Goal: Transaction & Acquisition: Purchase product/service

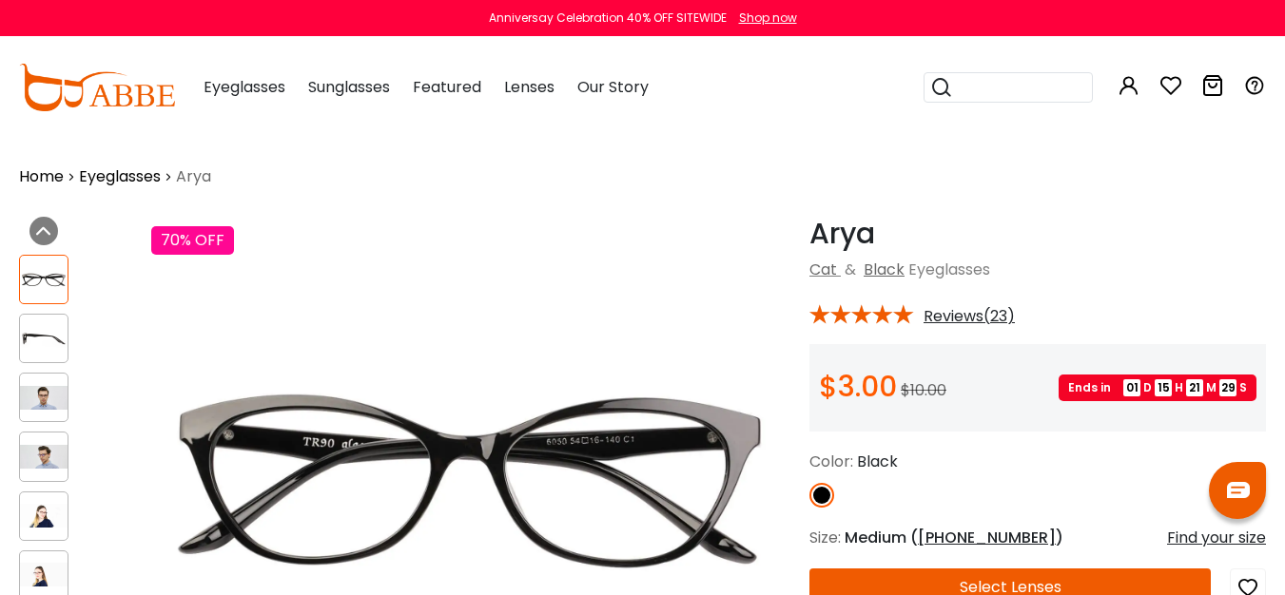
click at [46, 339] on img at bounding box center [44, 339] width 48 height 24
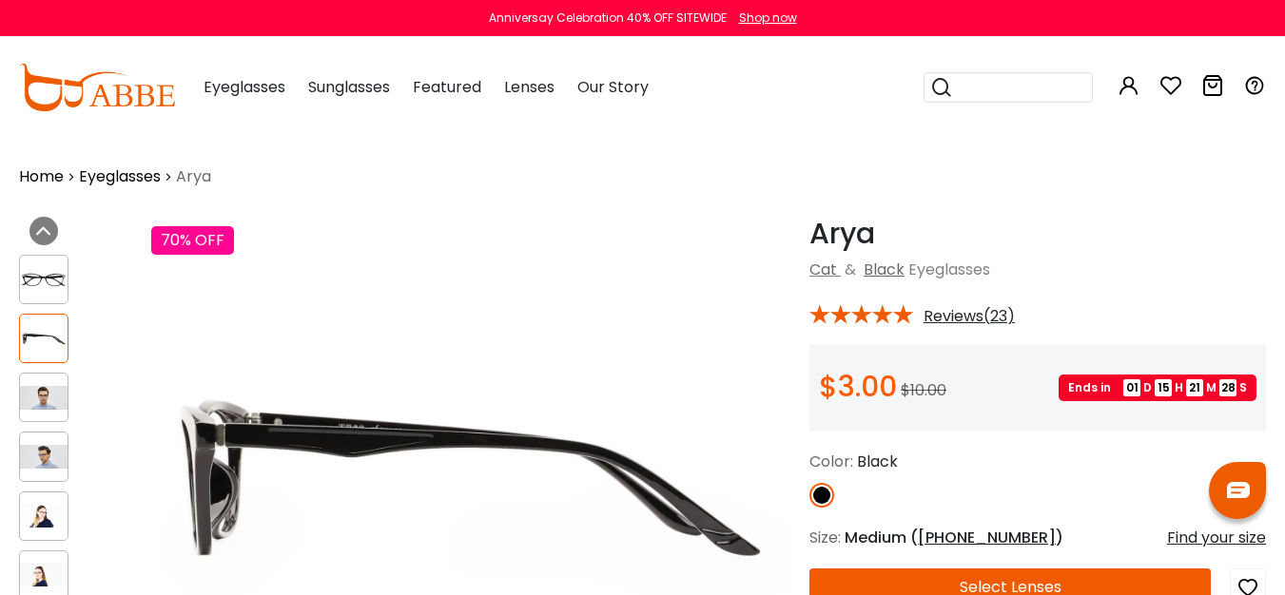
click at [38, 274] on img at bounding box center [44, 280] width 48 height 24
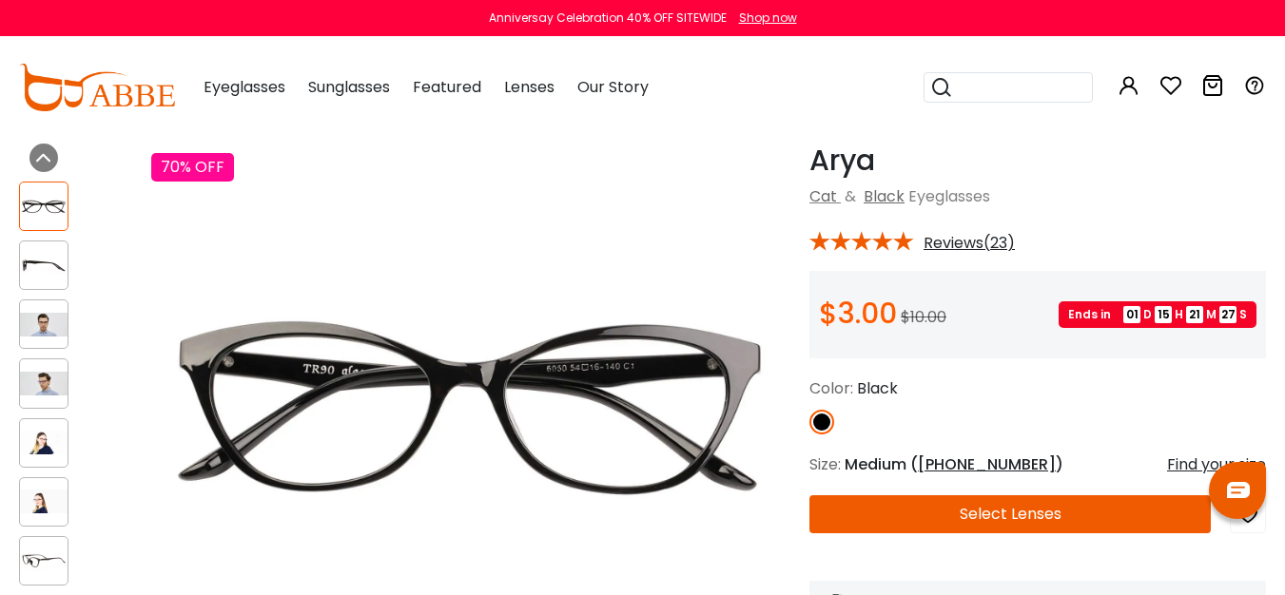
scroll to position [82, 0]
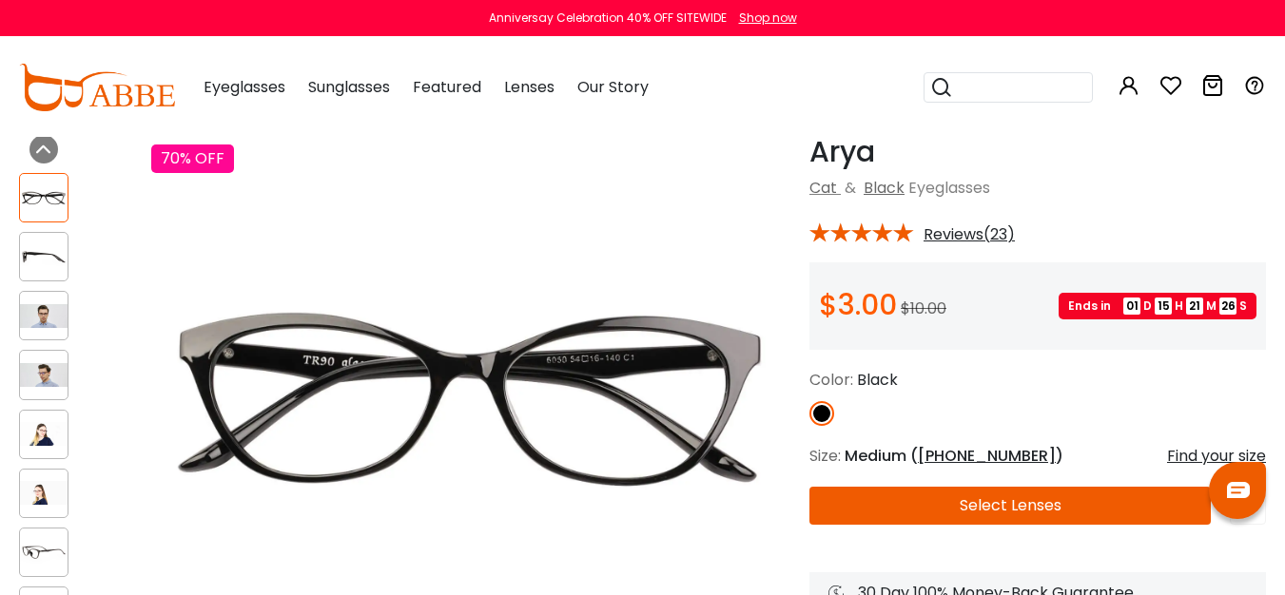
click at [48, 253] on img at bounding box center [44, 257] width 48 height 24
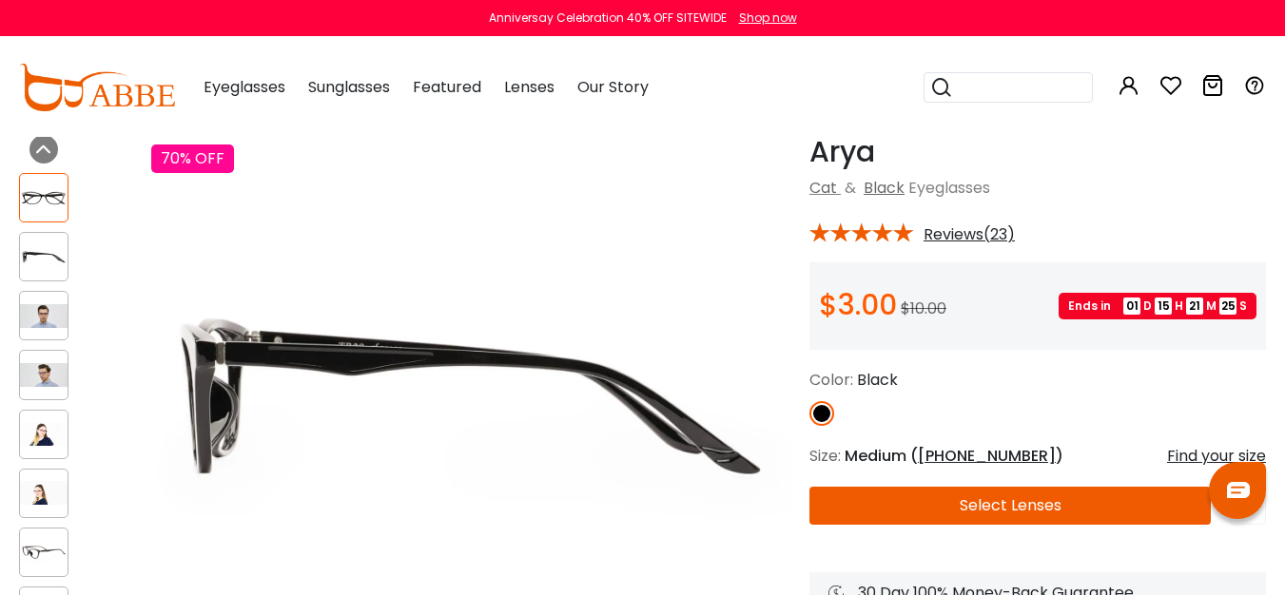
click at [41, 327] on img at bounding box center [44, 316] width 48 height 24
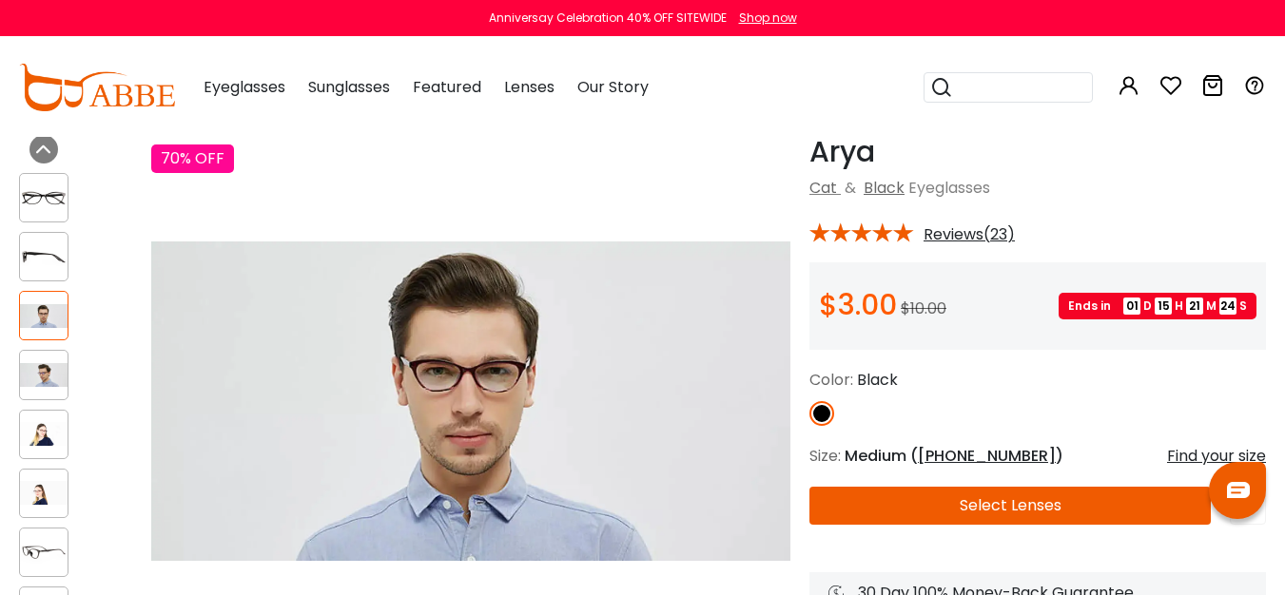
click at [44, 385] on img at bounding box center [44, 375] width 48 height 24
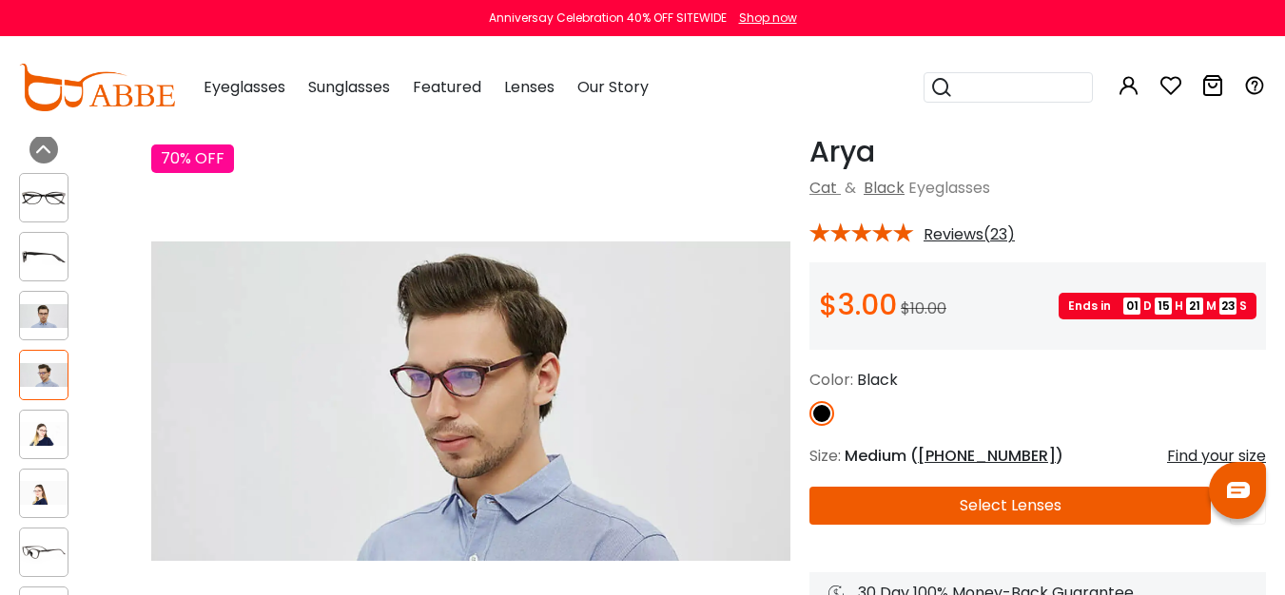
click at [44, 424] on img at bounding box center [44, 434] width 48 height 24
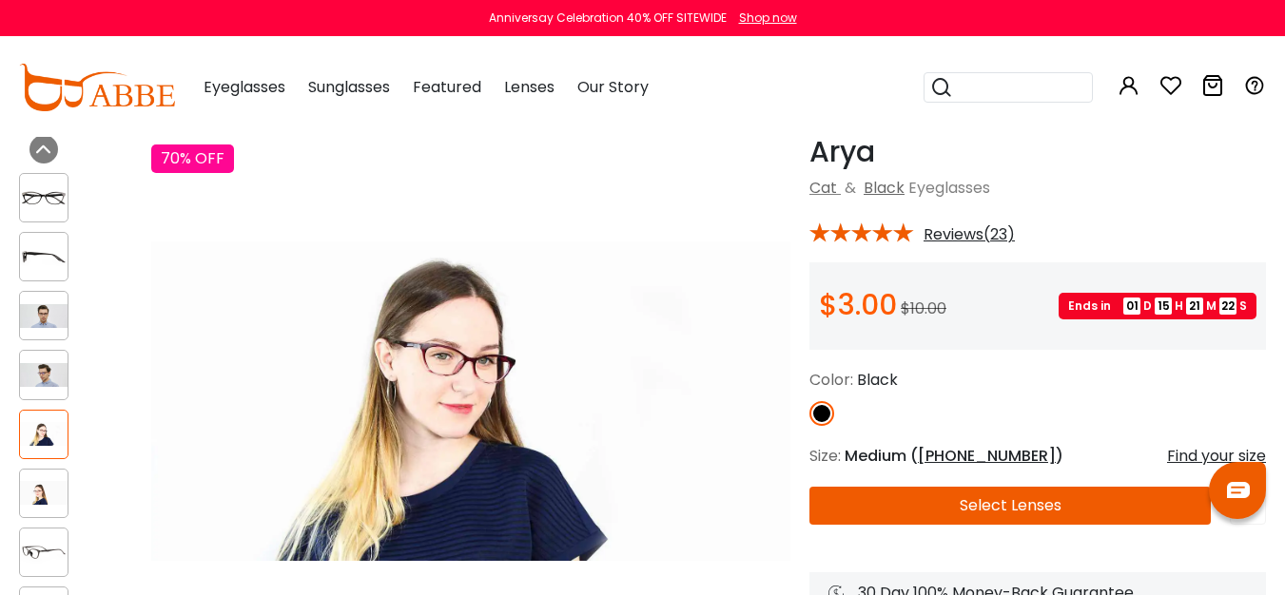
click at [44, 460] on div at bounding box center [75, 405] width 113 height 482
click at [44, 487] on img at bounding box center [44, 493] width 48 height 24
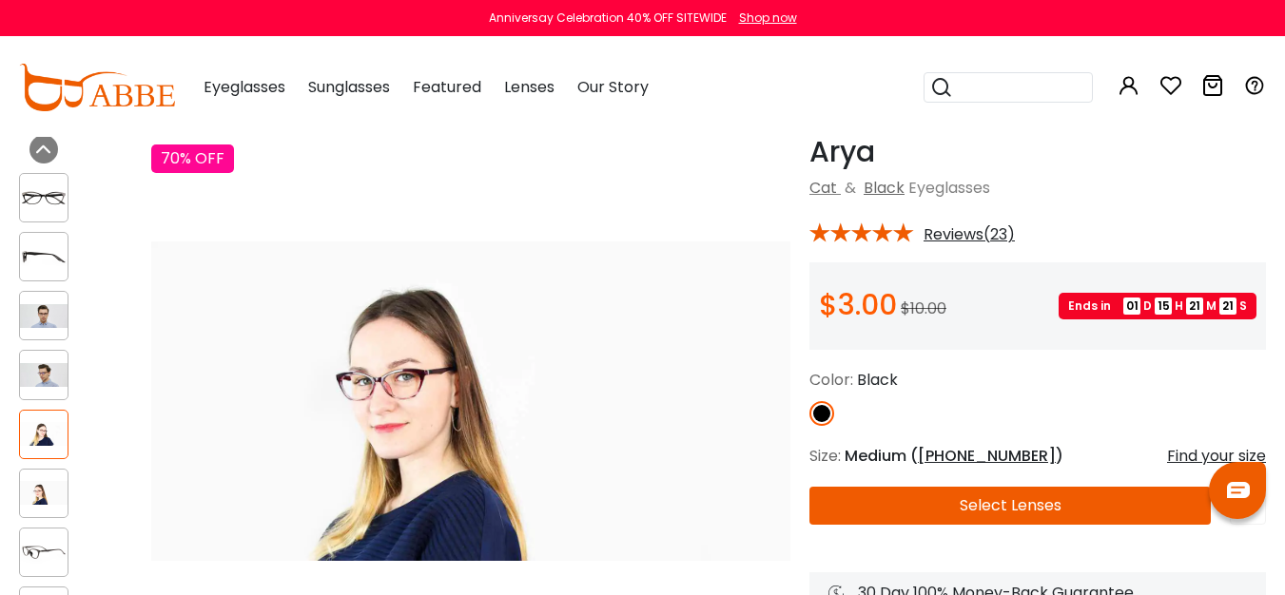
click at [42, 549] on img at bounding box center [44, 552] width 48 height 24
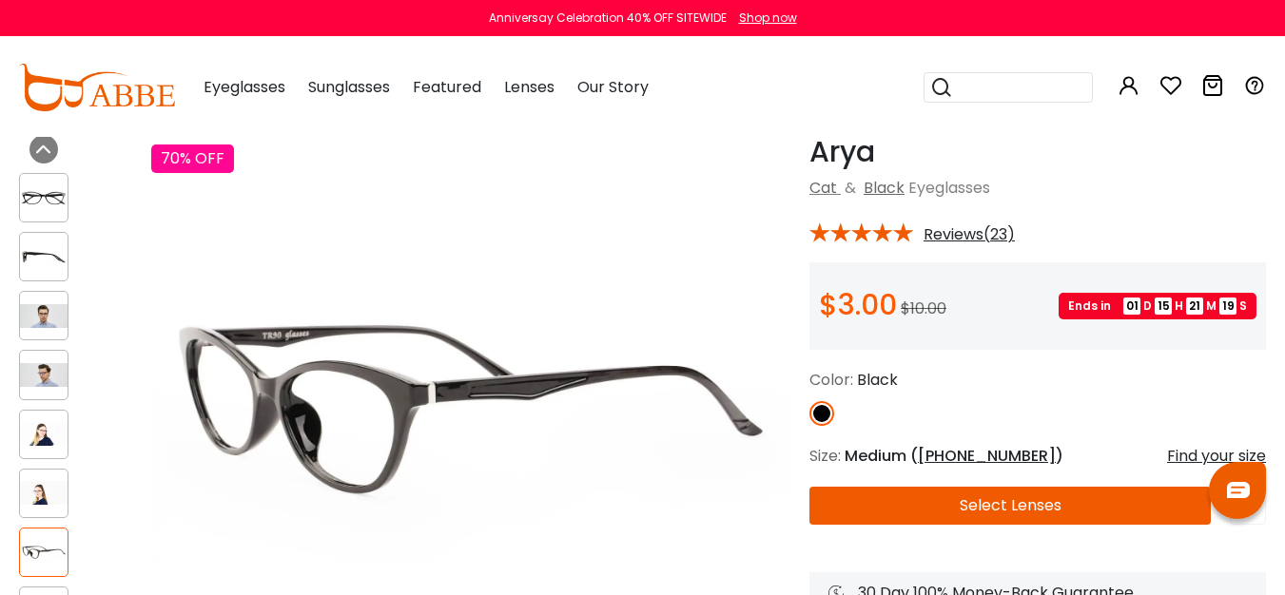
click at [60, 204] on img at bounding box center [44, 198] width 48 height 24
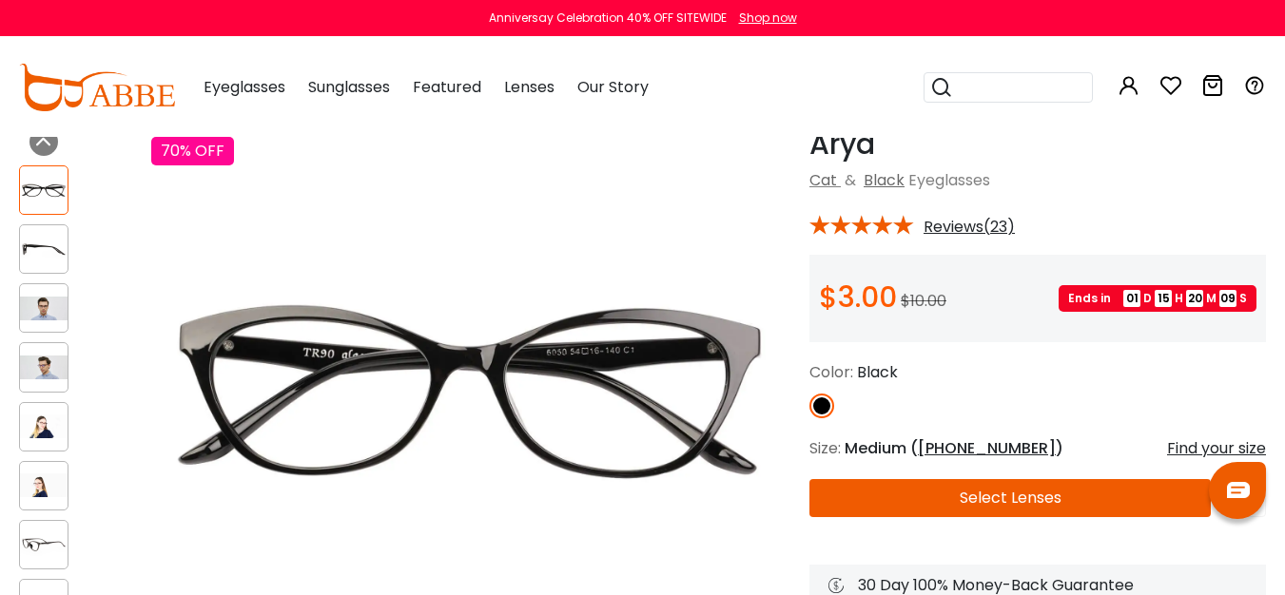
scroll to position [88, 0]
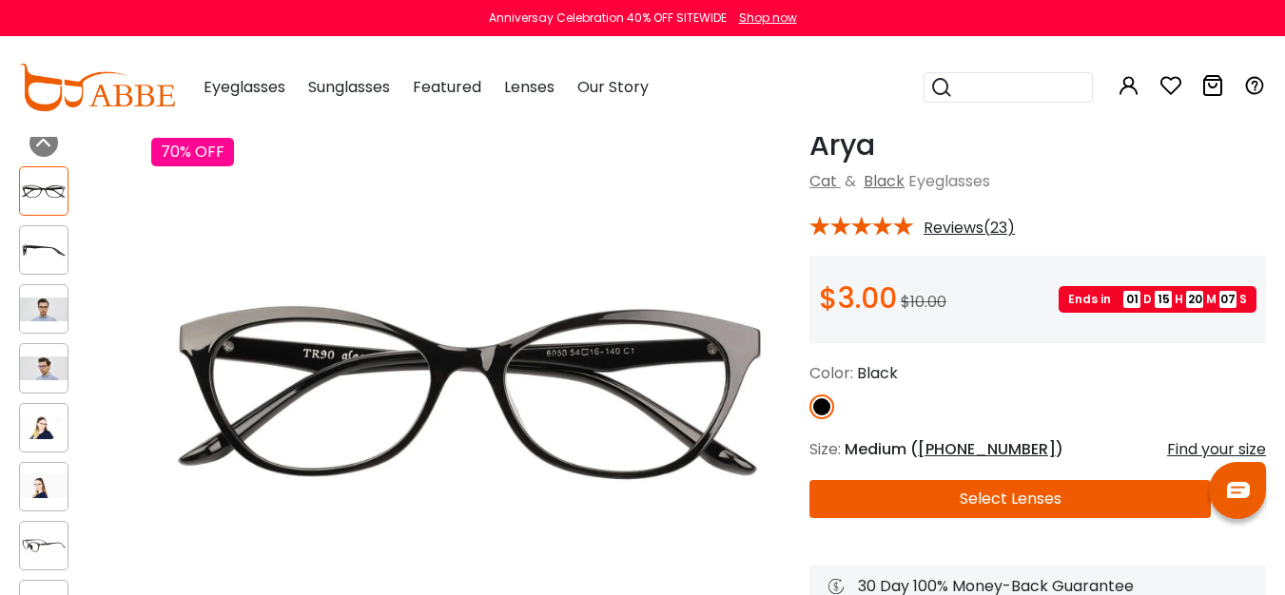
click at [965, 500] on button "Select Lenses" at bounding box center [1010, 499] width 401 height 38
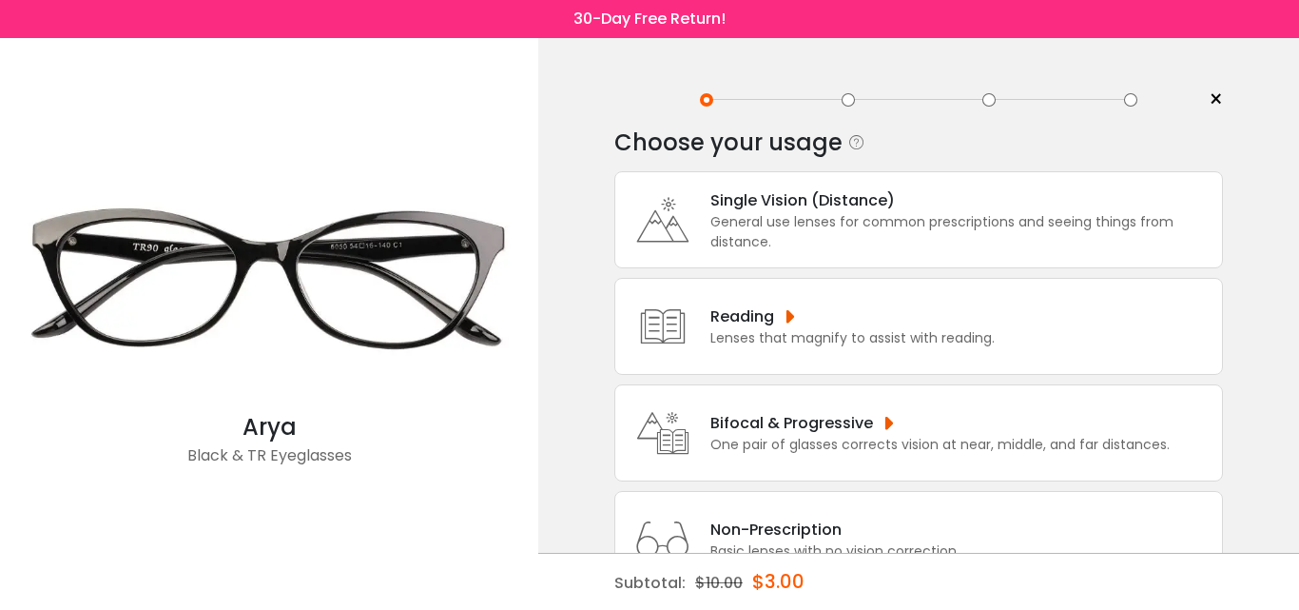
click at [860, 236] on div "General use lenses for common prescriptions and seeing things from distance." at bounding box center [962, 232] width 502 height 40
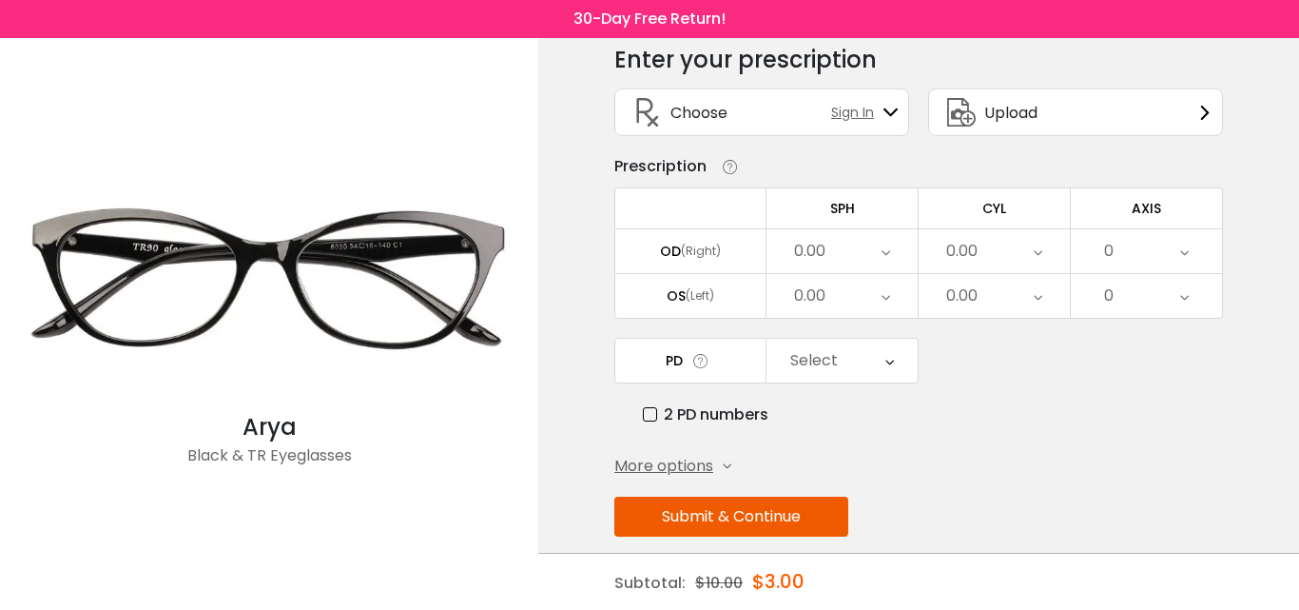
scroll to position [105, 0]
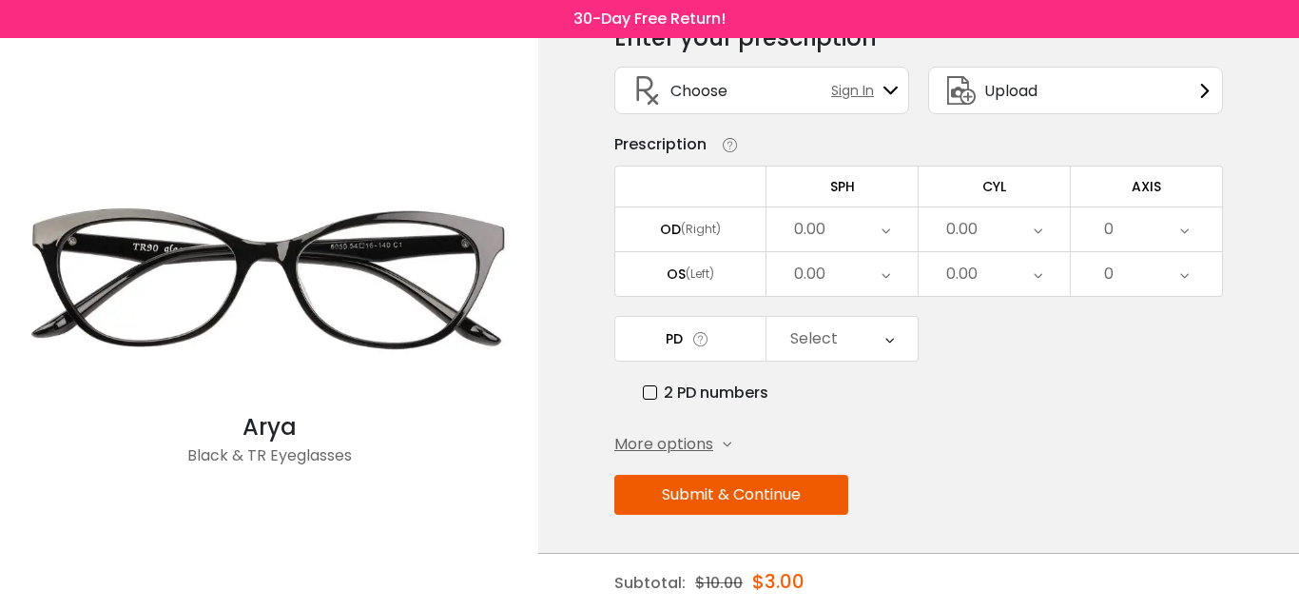
click at [829, 277] on div "0.00" at bounding box center [842, 274] width 151 height 44
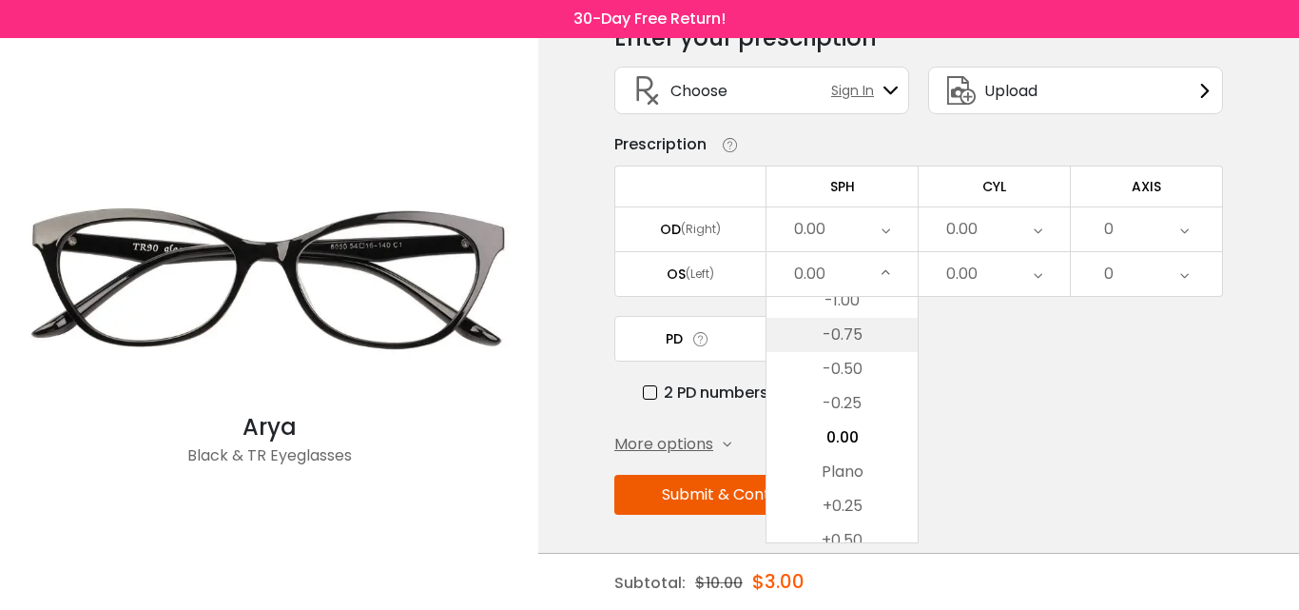
click at [839, 322] on li "-0.75" at bounding box center [842, 335] width 151 height 34
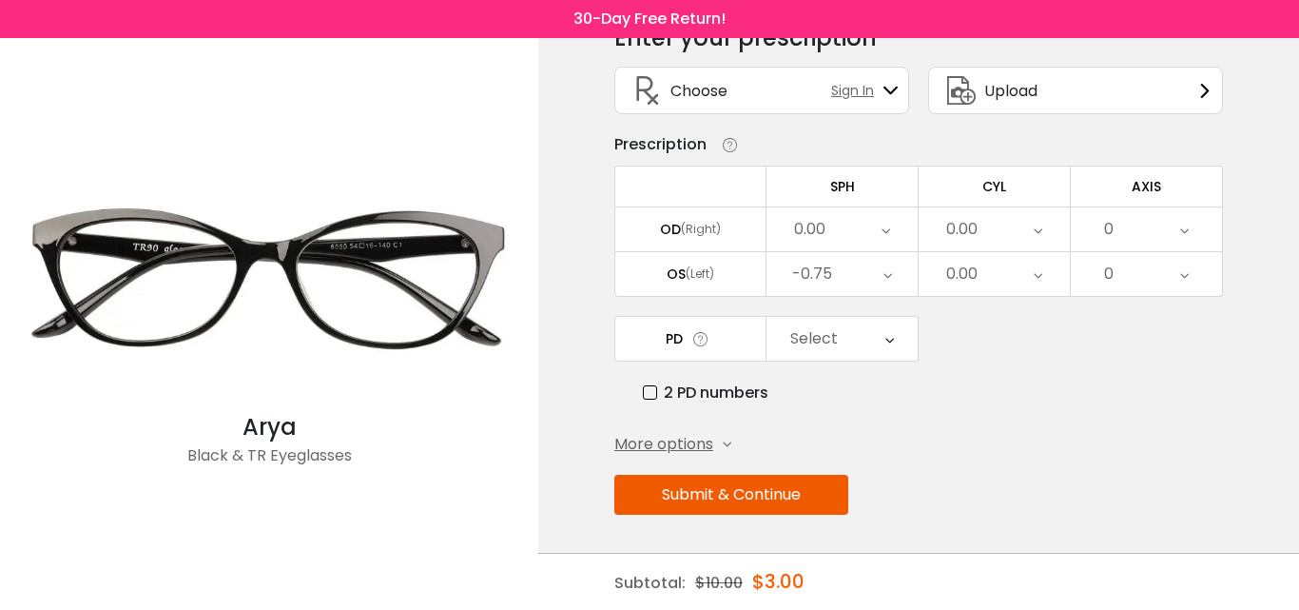
click at [837, 230] on div "0.00" at bounding box center [842, 229] width 151 height 44
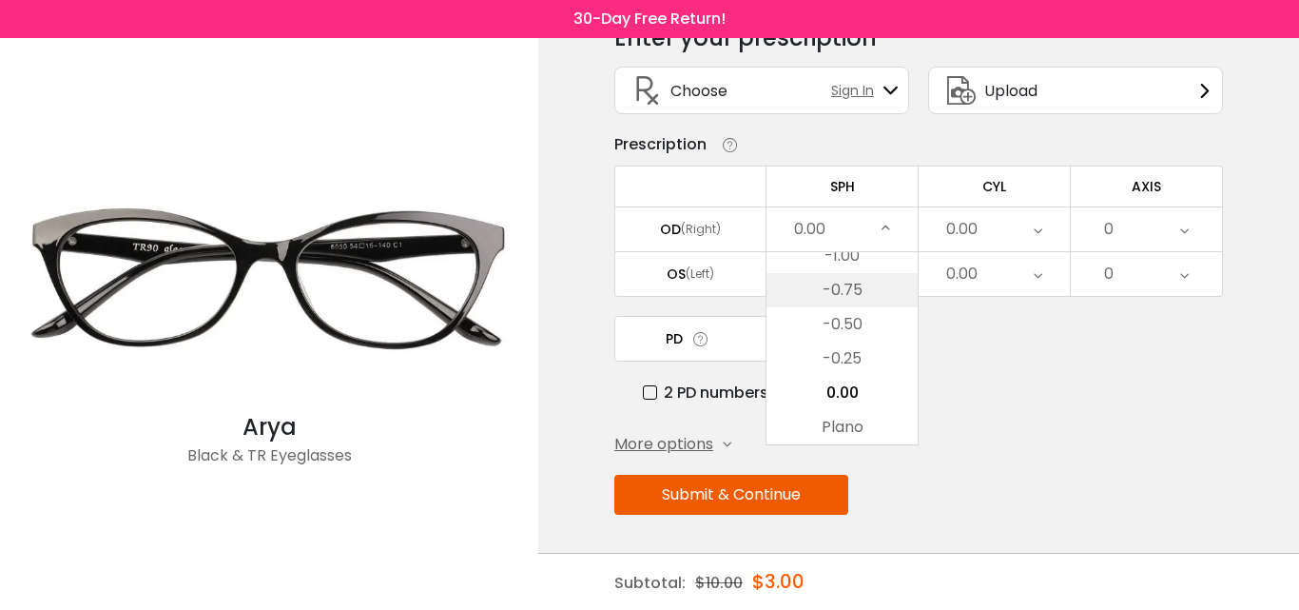
click at [848, 301] on li "-0.75" at bounding box center [842, 290] width 151 height 34
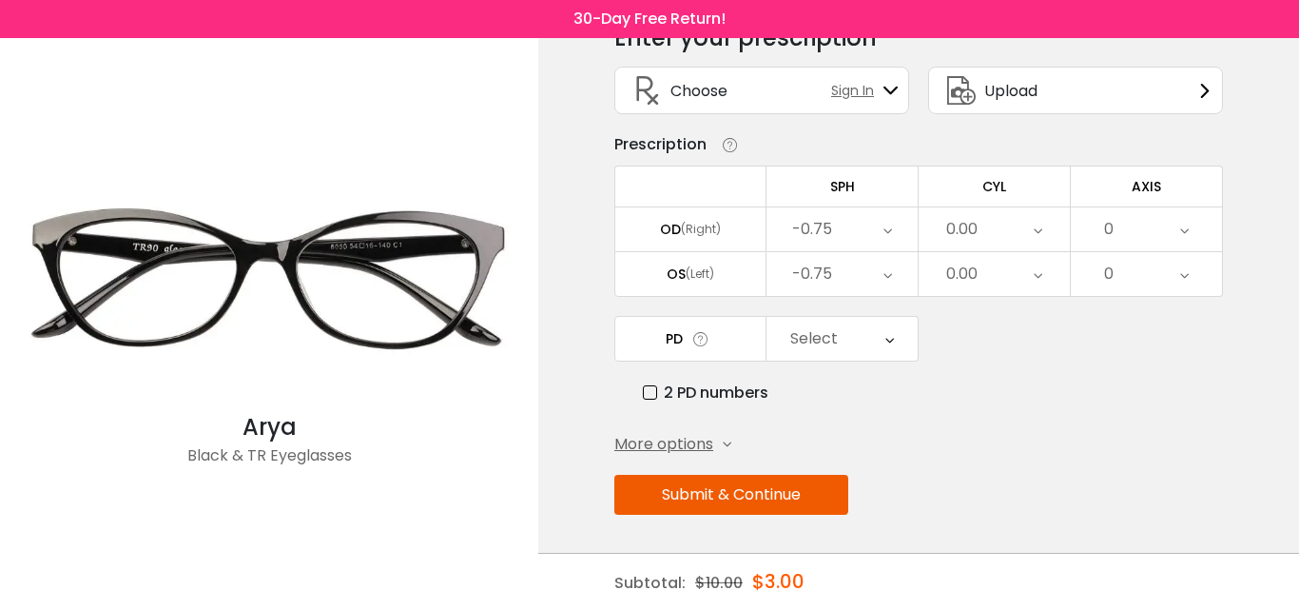
click at [999, 226] on div "0.00" at bounding box center [994, 229] width 151 height 44
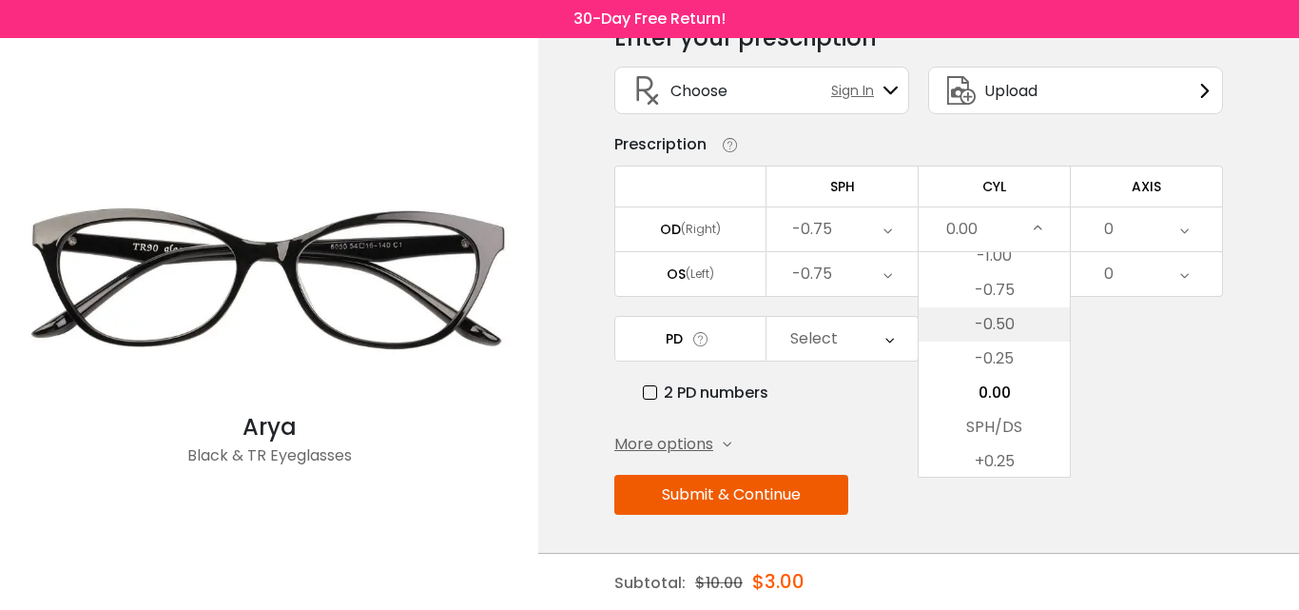
click at [983, 320] on li "-0.50" at bounding box center [994, 324] width 151 height 34
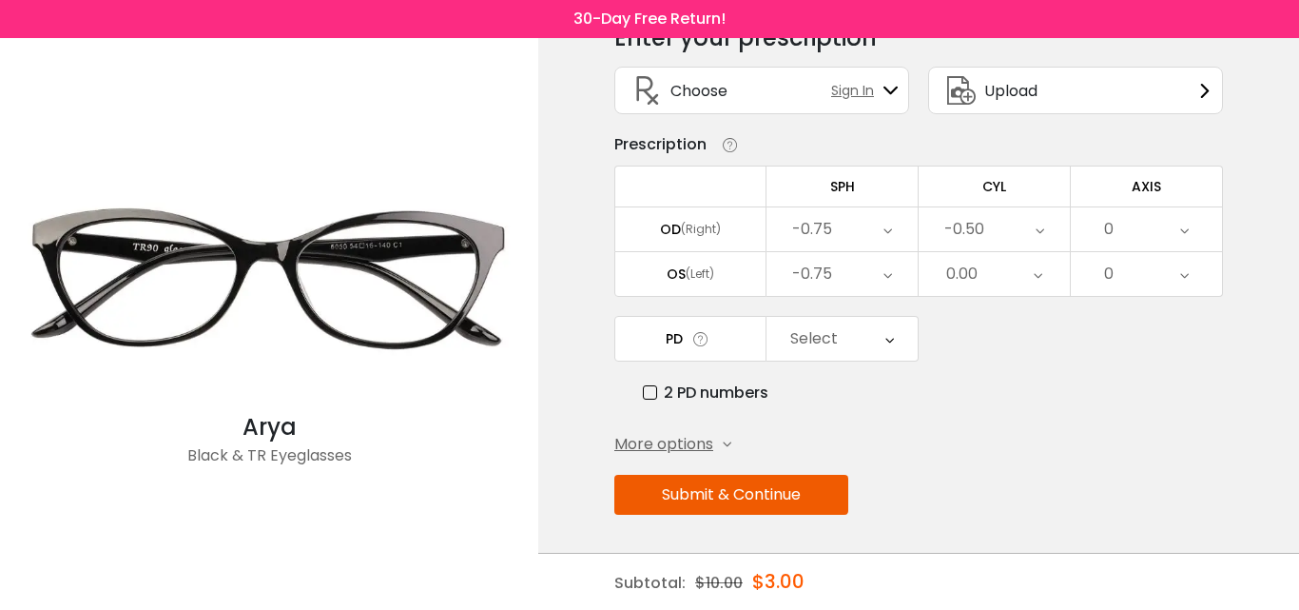
click at [977, 269] on div "0.00" at bounding box center [962, 274] width 31 height 38
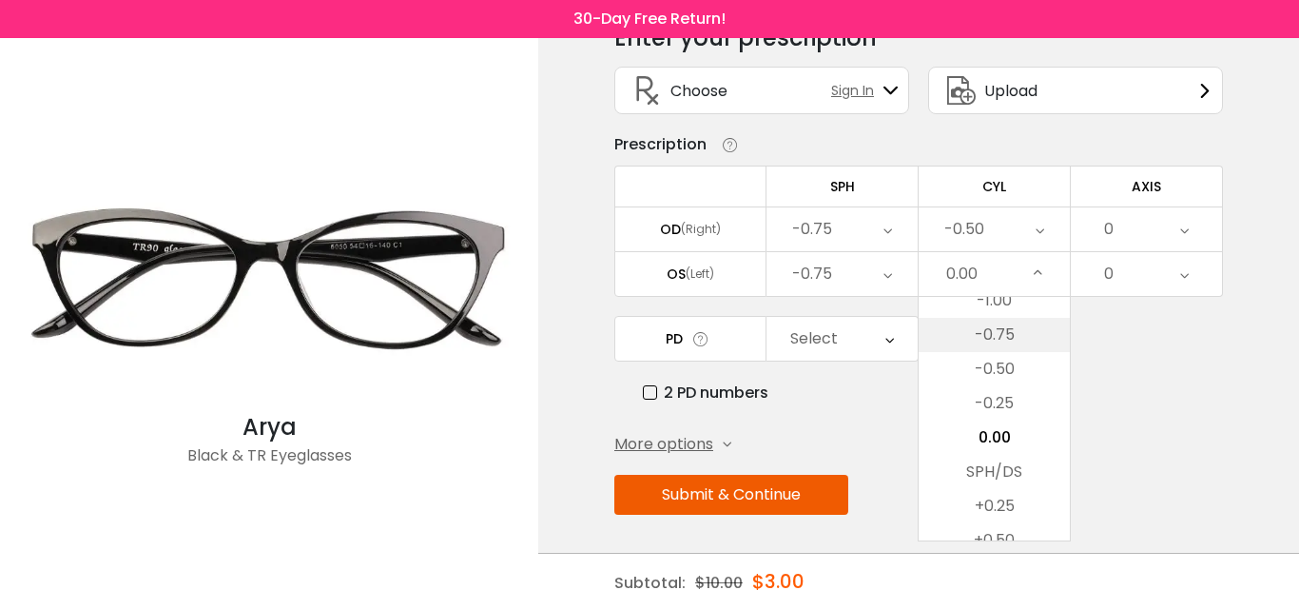
click at [973, 351] on li "-0.75" at bounding box center [994, 335] width 151 height 34
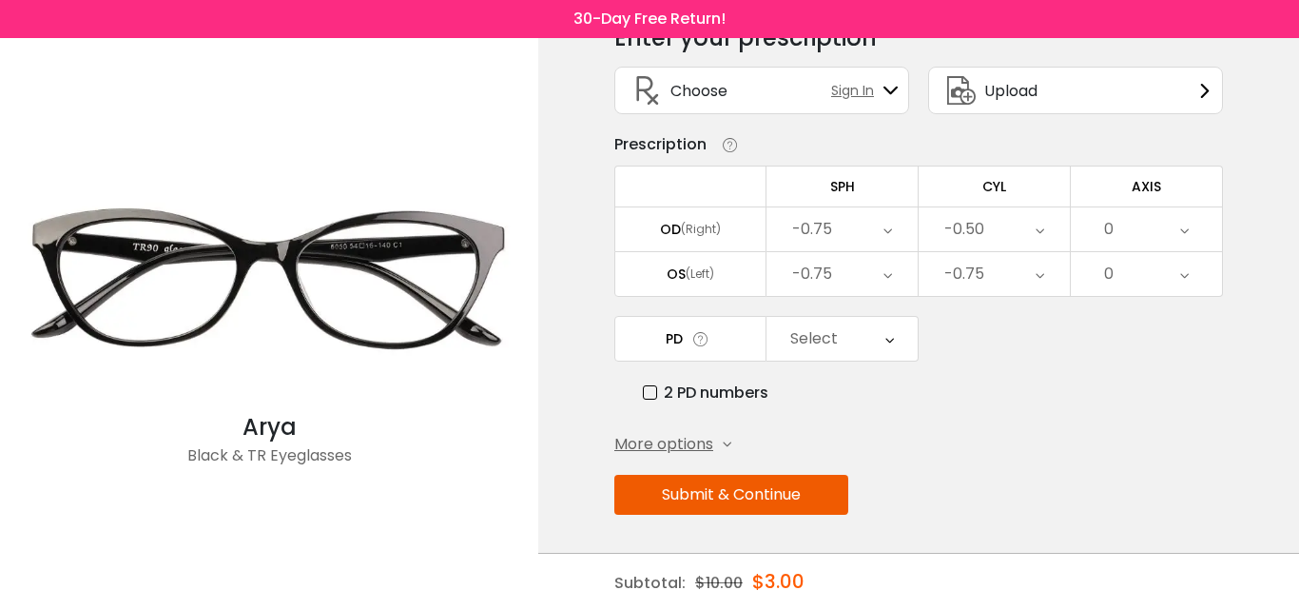
click at [846, 347] on div "Select" at bounding box center [842, 339] width 151 height 44
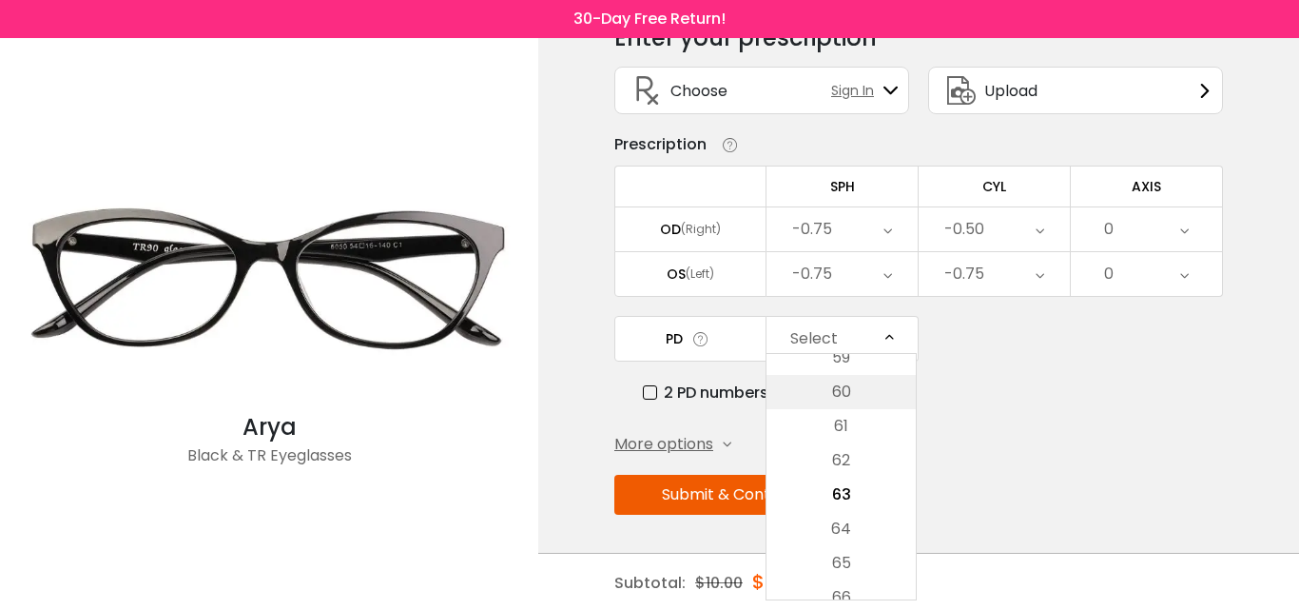
click at [831, 395] on li "60" at bounding box center [841, 392] width 149 height 34
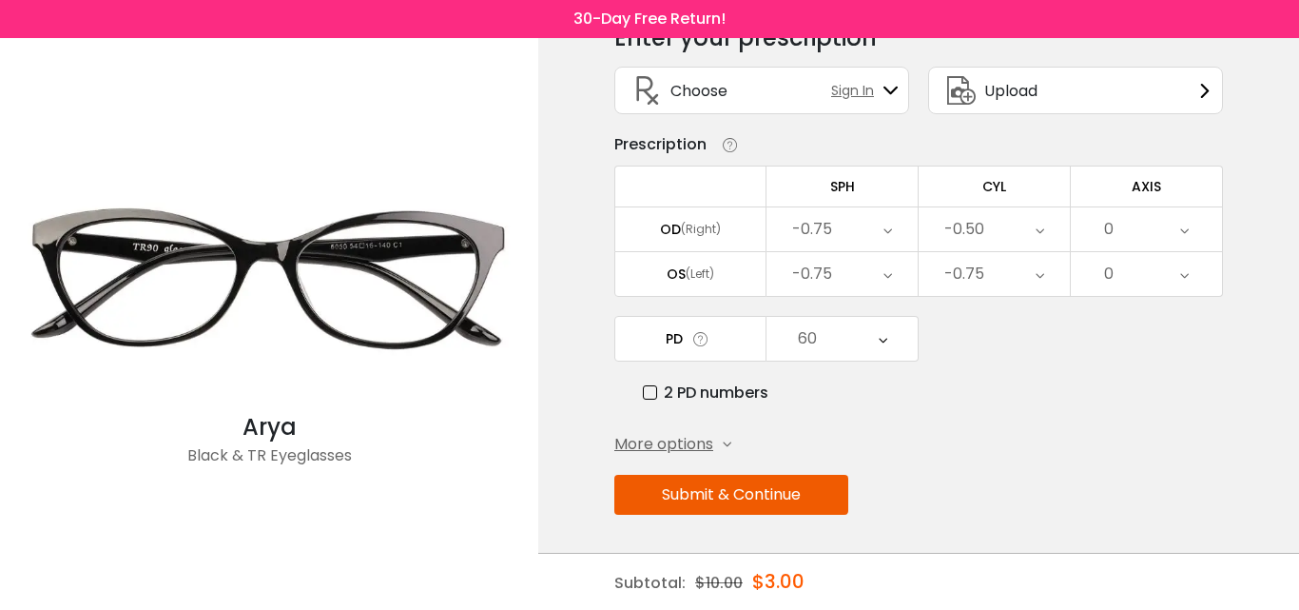
click at [700, 495] on button "Submit & Continue" at bounding box center [732, 495] width 234 height 40
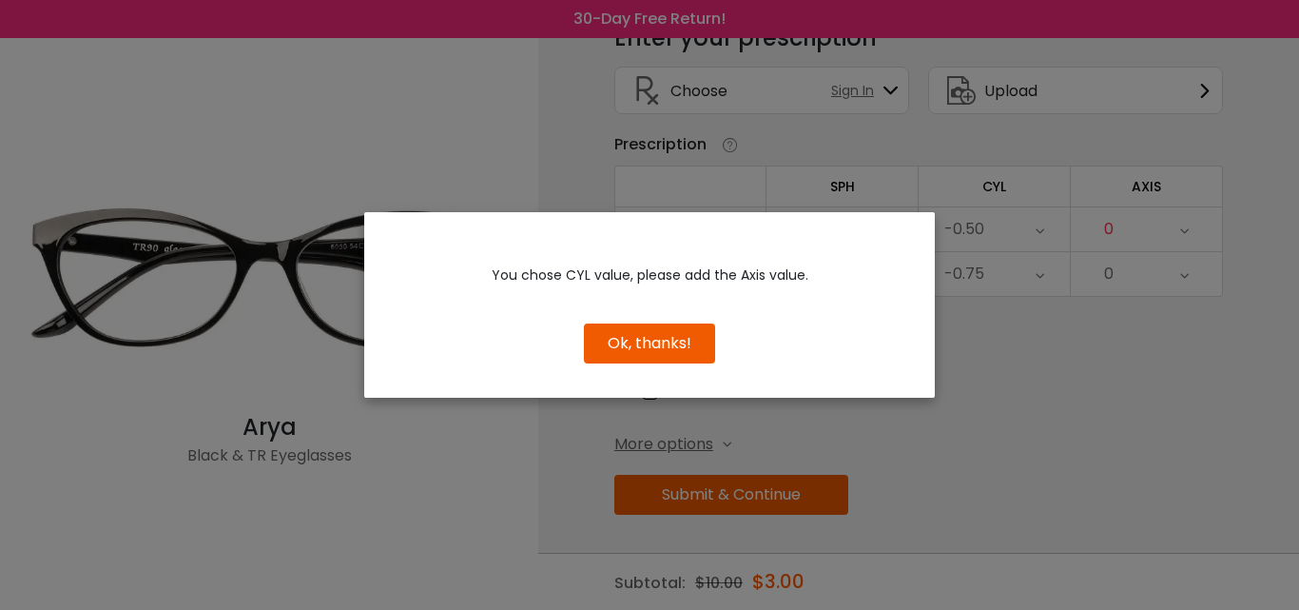
click at [656, 335] on button "Ok, thanks!" at bounding box center [649, 343] width 131 height 40
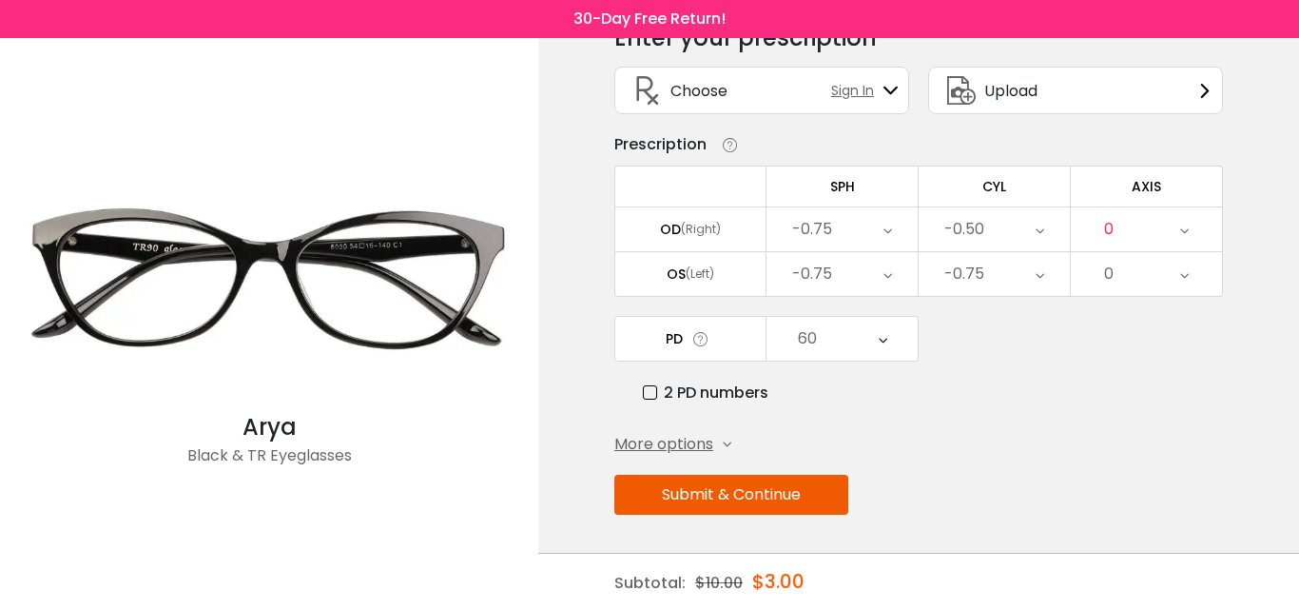
click at [1136, 215] on div "0" at bounding box center [1146, 229] width 151 height 44
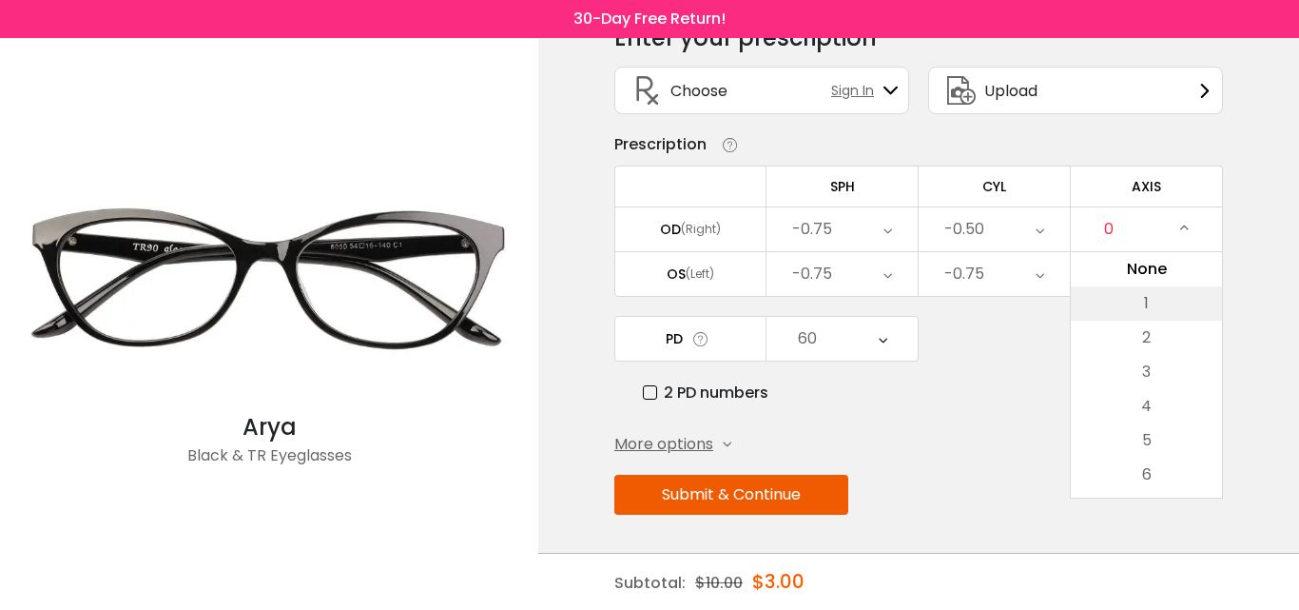
click at [1135, 317] on li "1" at bounding box center [1146, 303] width 151 height 34
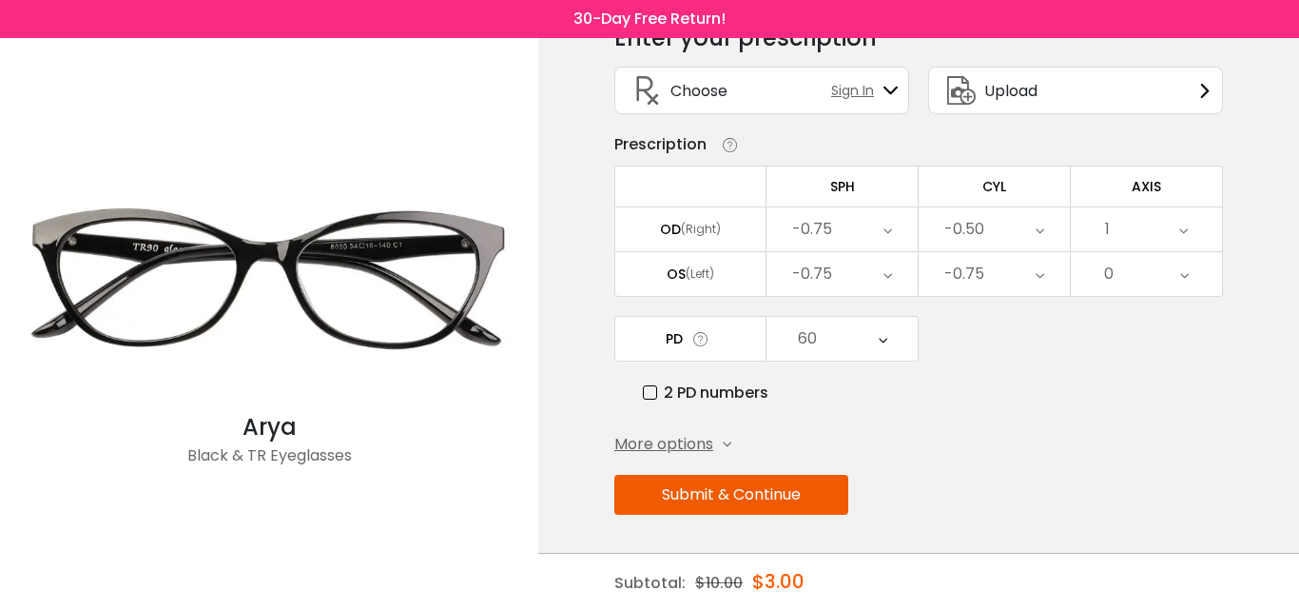
click at [1132, 278] on div "0" at bounding box center [1146, 274] width 151 height 44
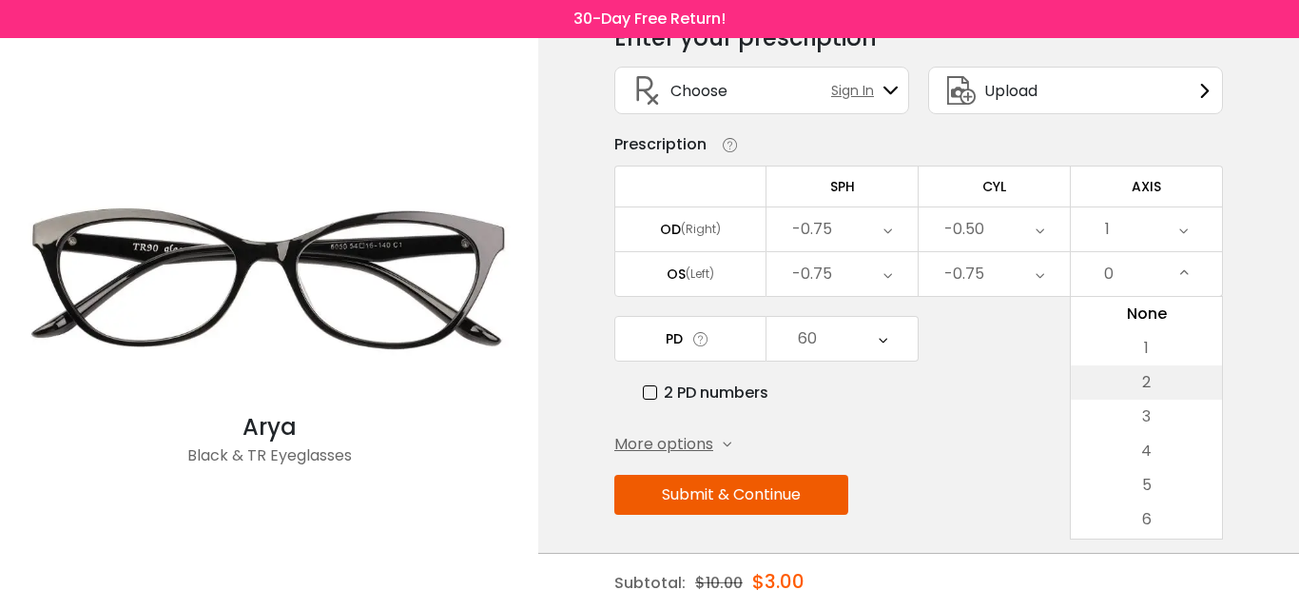
click at [1134, 368] on li "2" at bounding box center [1146, 382] width 151 height 34
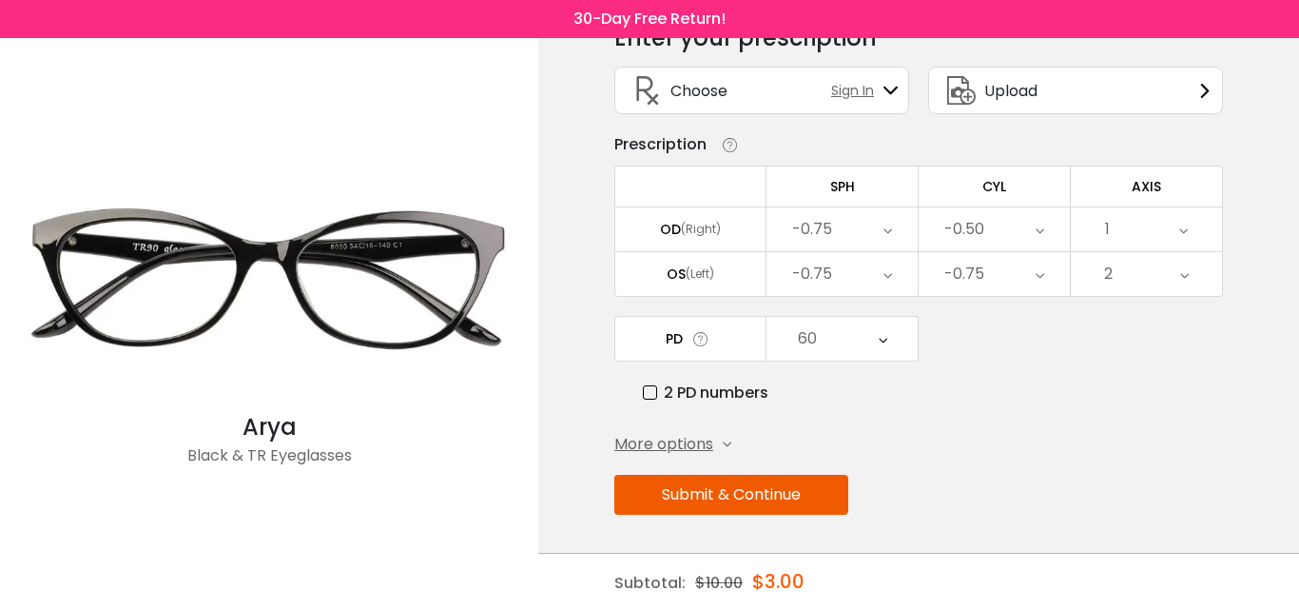
click at [647, 394] on label "2 PD numbers" at bounding box center [706, 393] width 126 height 24
click at [724, 509] on button "Submit & Continue" at bounding box center [732, 495] width 234 height 40
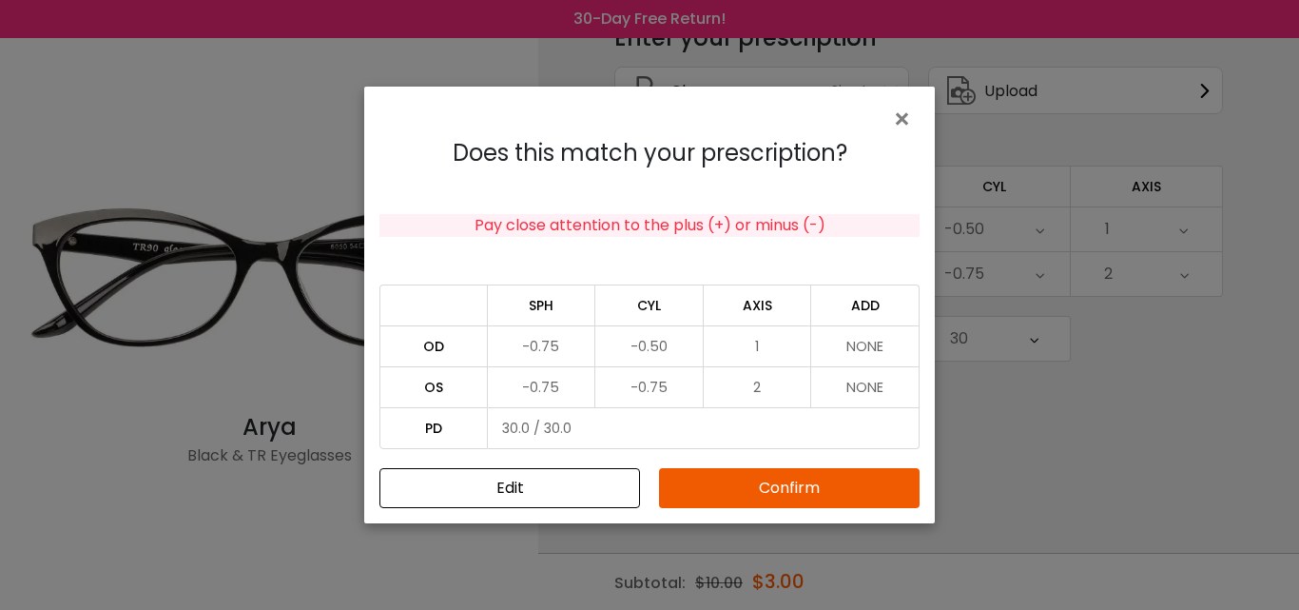
click at [750, 484] on button "Confirm" at bounding box center [789, 488] width 261 height 40
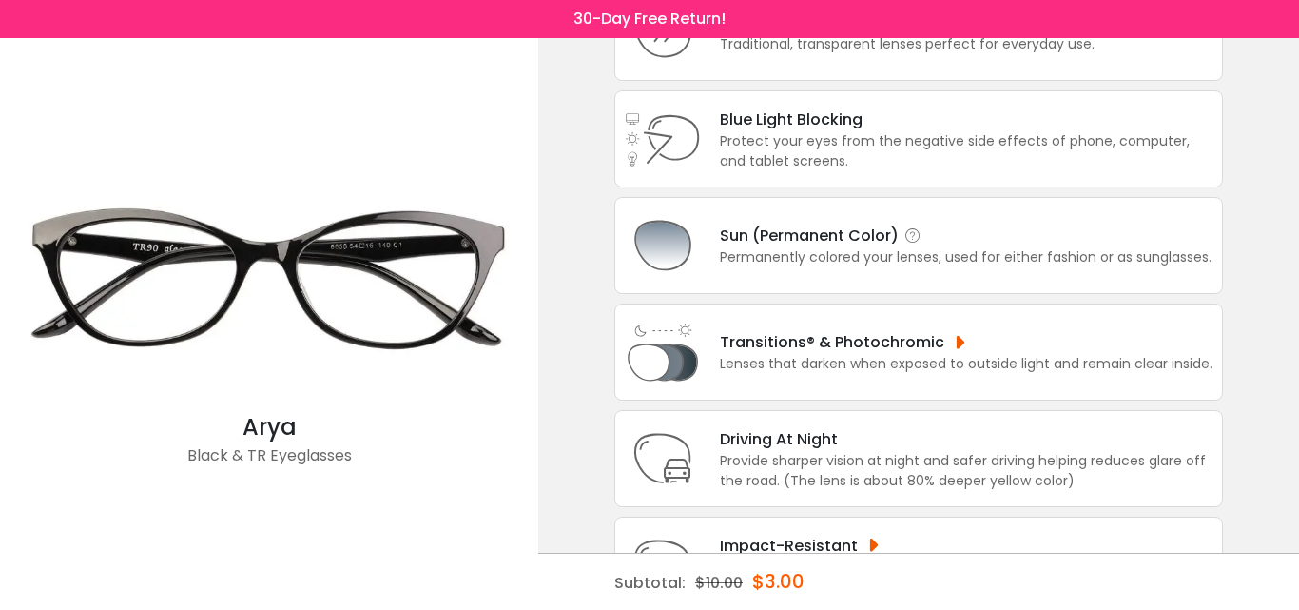
scroll to position [179, 0]
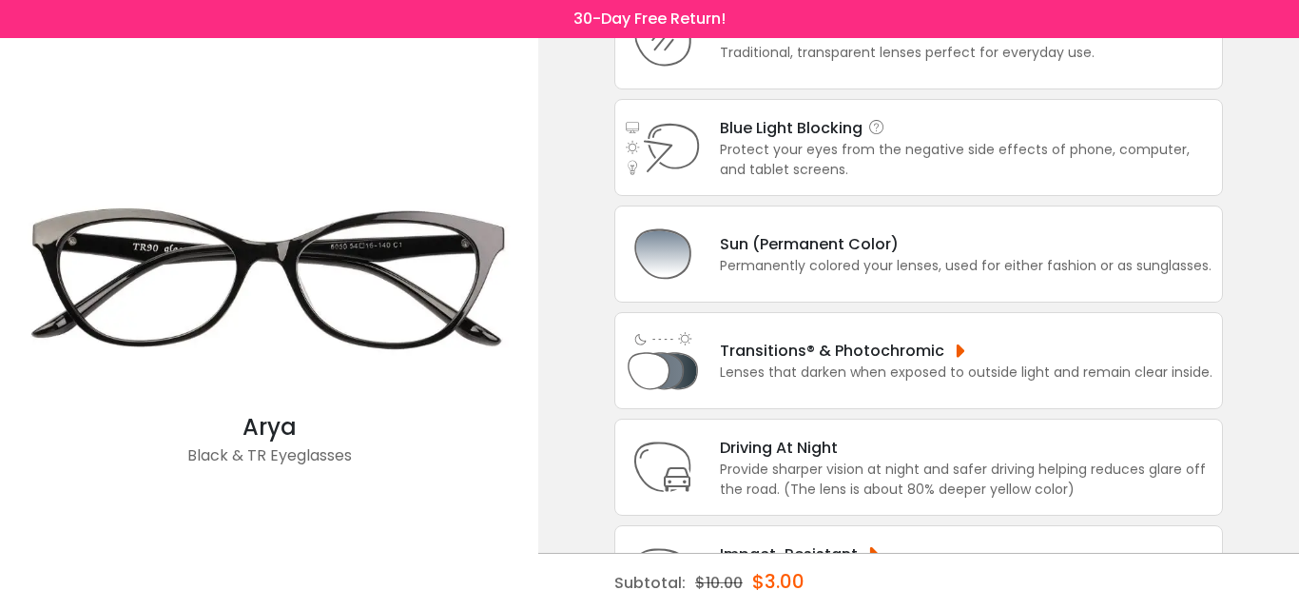
click at [908, 164] on div "Protect your eyes from the negative side effects of phone, computer, and tablet…" at bounding box center [966, 160] width 493 height 40
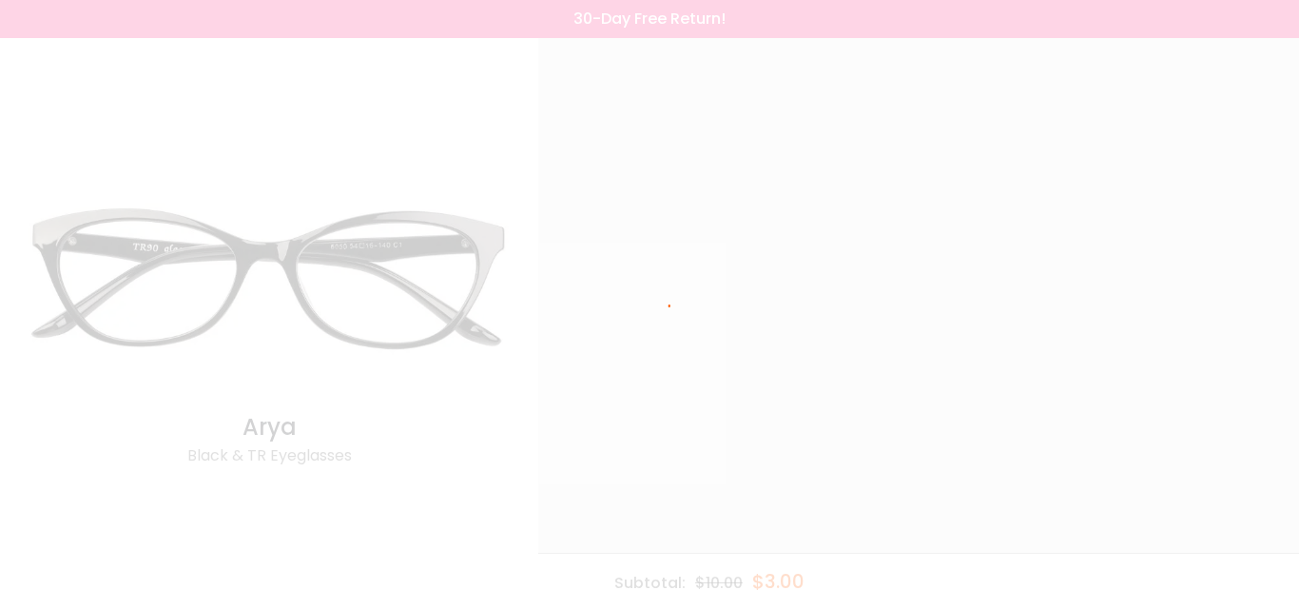
scroll to position [0, 0]
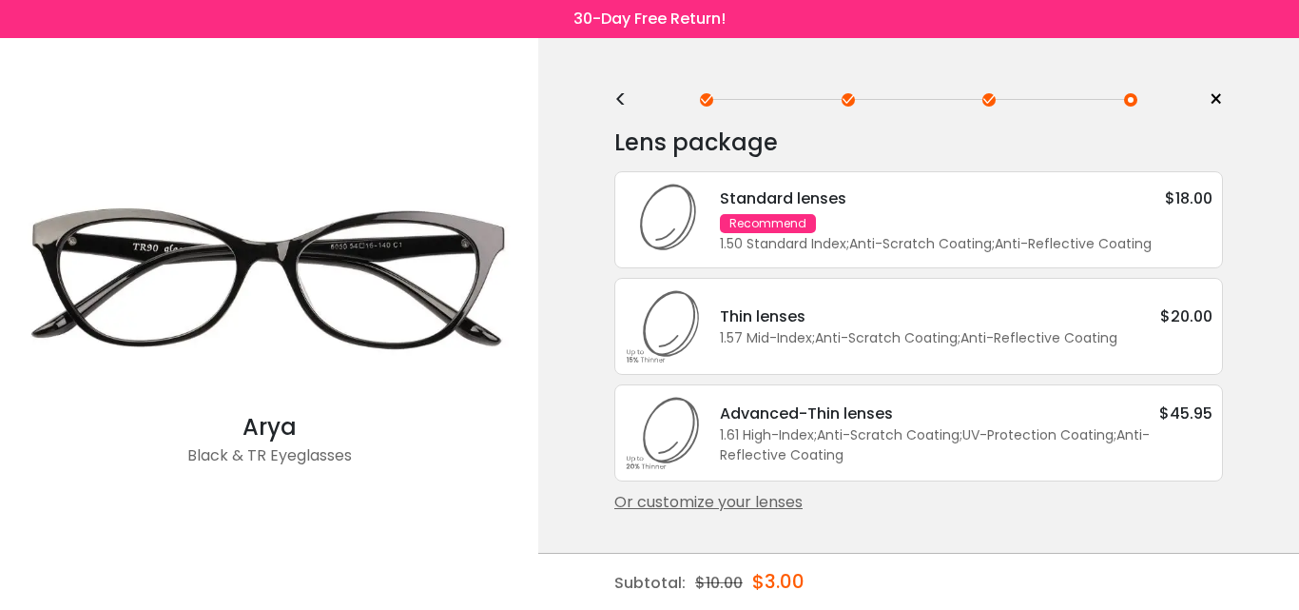
click at [895, 184] on div "Standard lenses $18.00 Recommend 1.50 Standard Index ; Anti-Scratch Coating ; A…" at bounding box center [919, 219] width 609 height 97
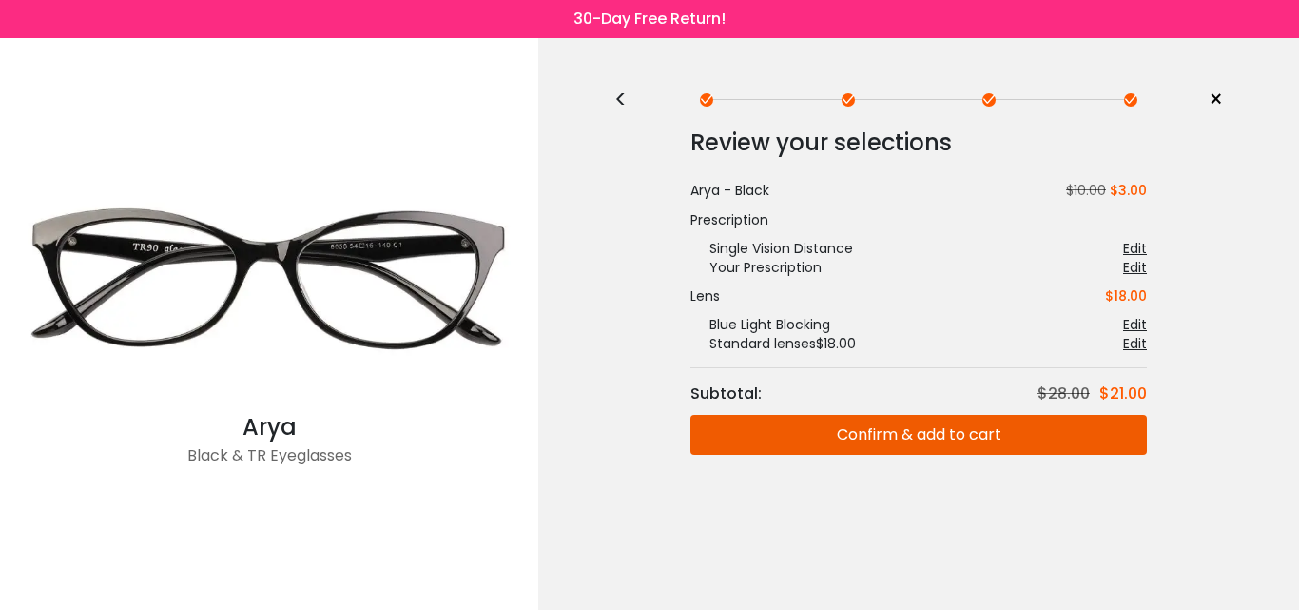
click at [866, 444] on button "Confirm & add to cart" at bounding box center [919, 435] width 457 height 40
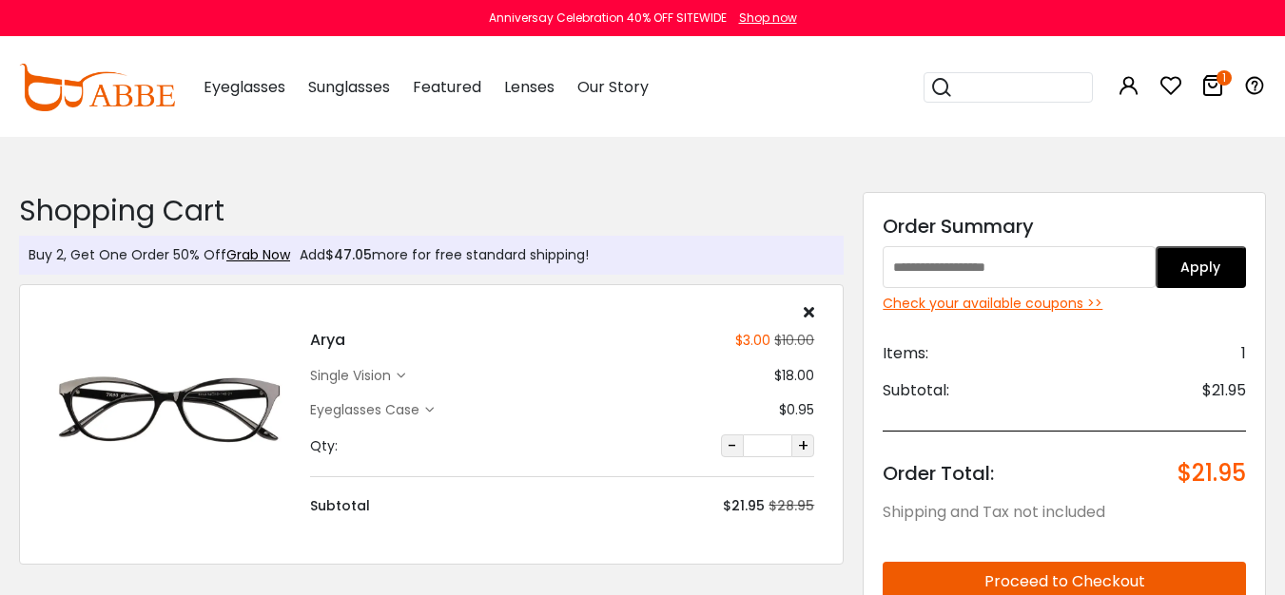
click at [971, 268] on input "text" at bounding box center [1019, 267] width 272 height 42
type input "***"
click at [1200, 277] on button "Apply" at bounding box center [1201, 267] width 90 height 42
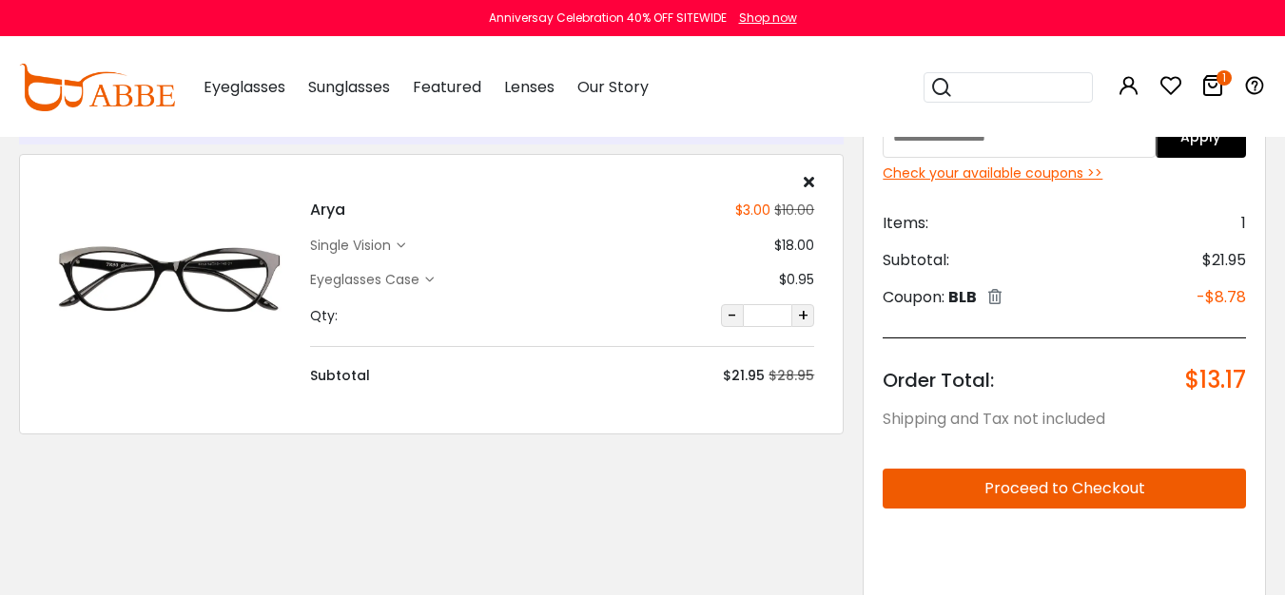
scroll to position [126, 0]
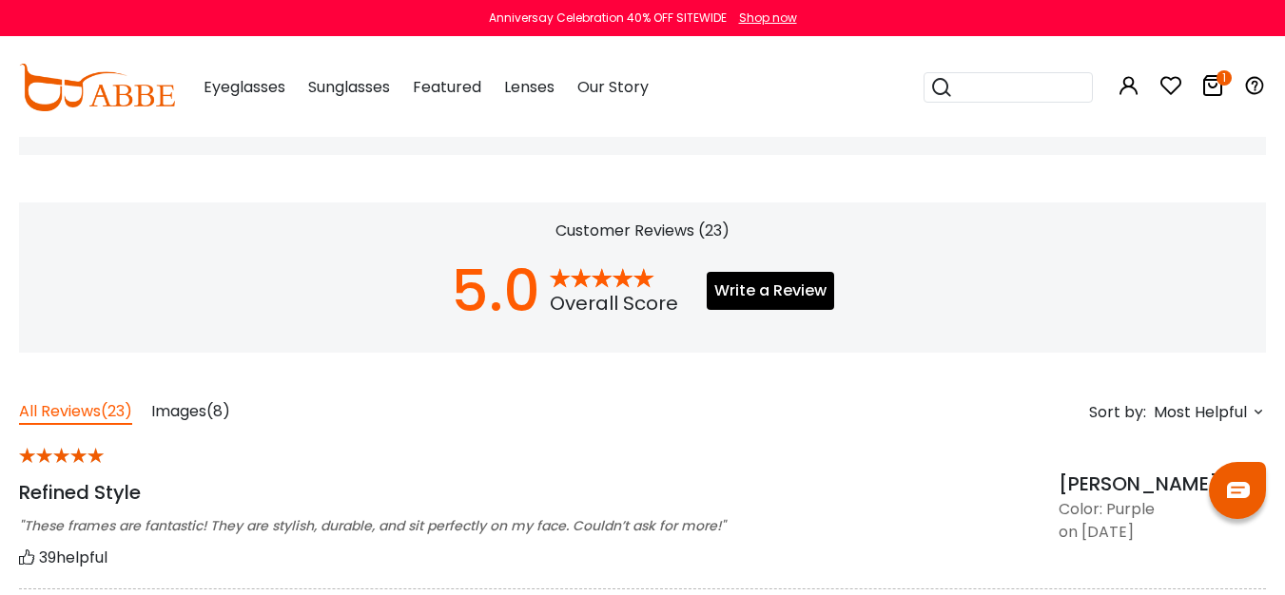
scroll to position [1448, 0]
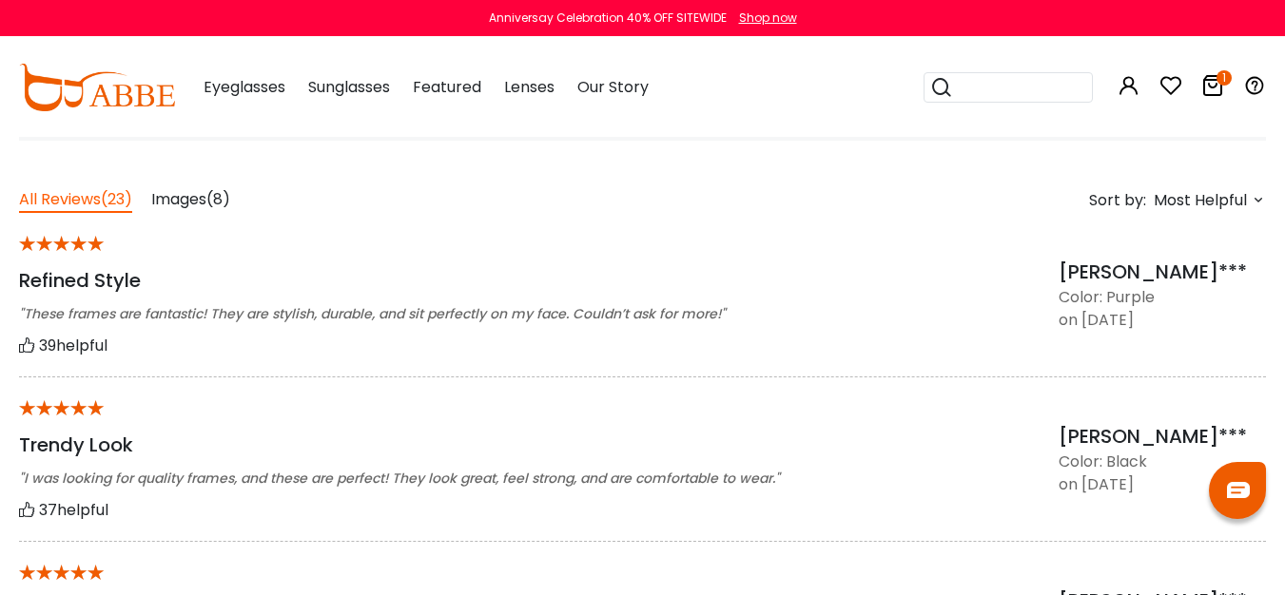
click at [220, 205] on span "(8)" at bounding box center [218, 199] width 24 height 22
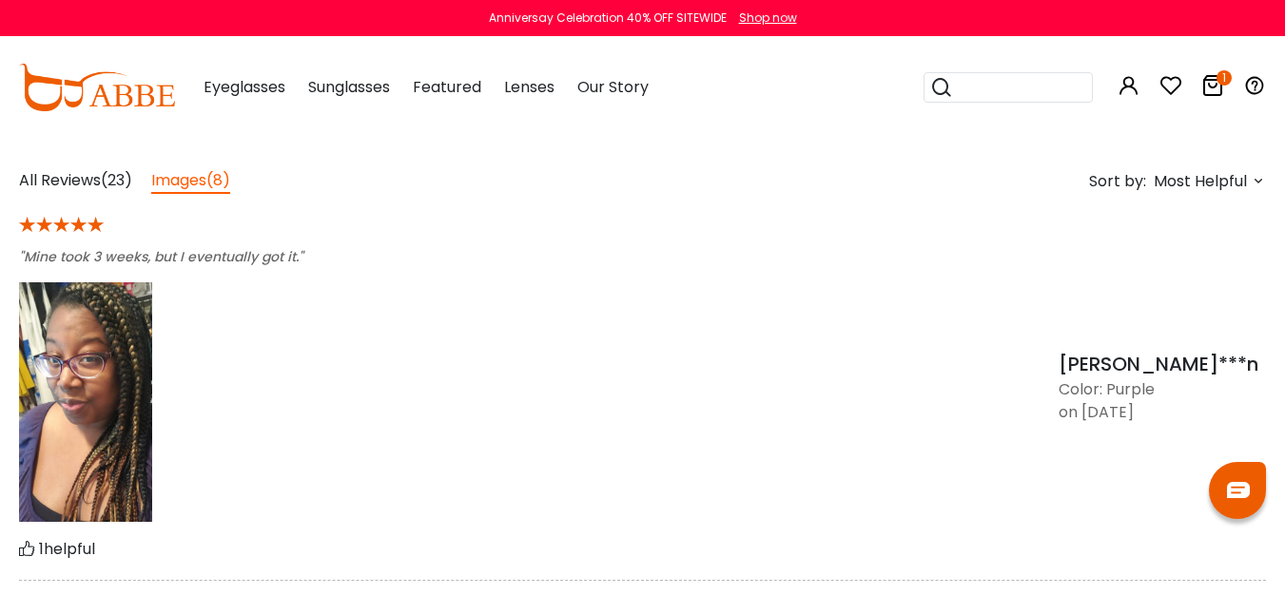
scroll to position [1471, 0]
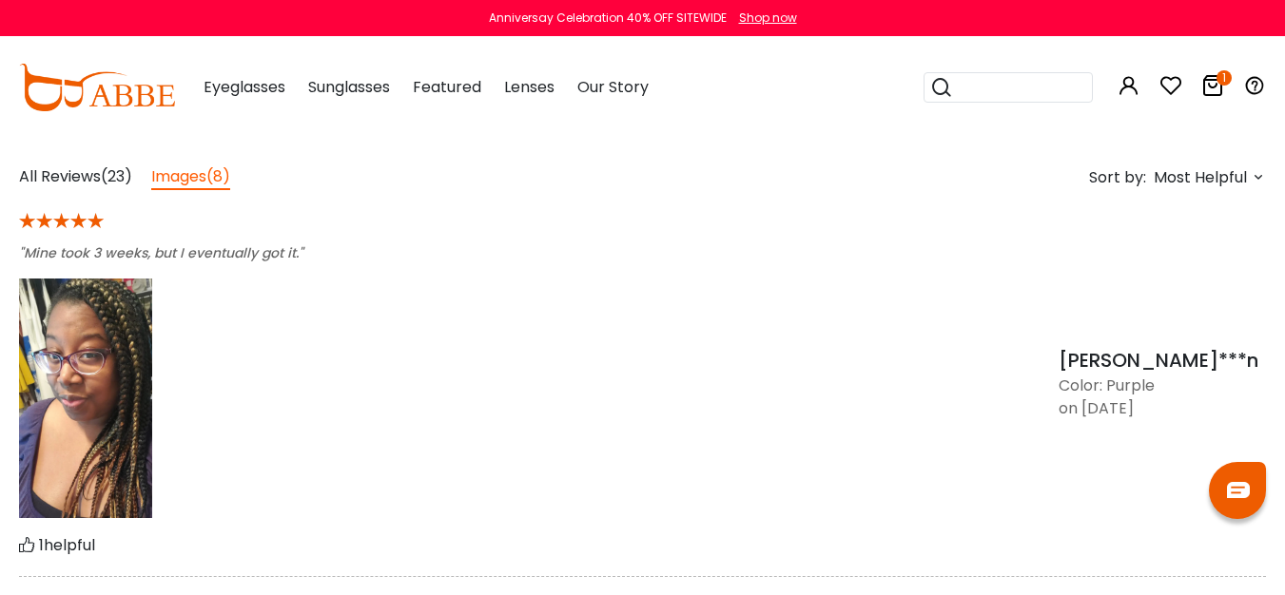
click at [71, 362] on img at bounding box center [85, 399] width 133 height 240
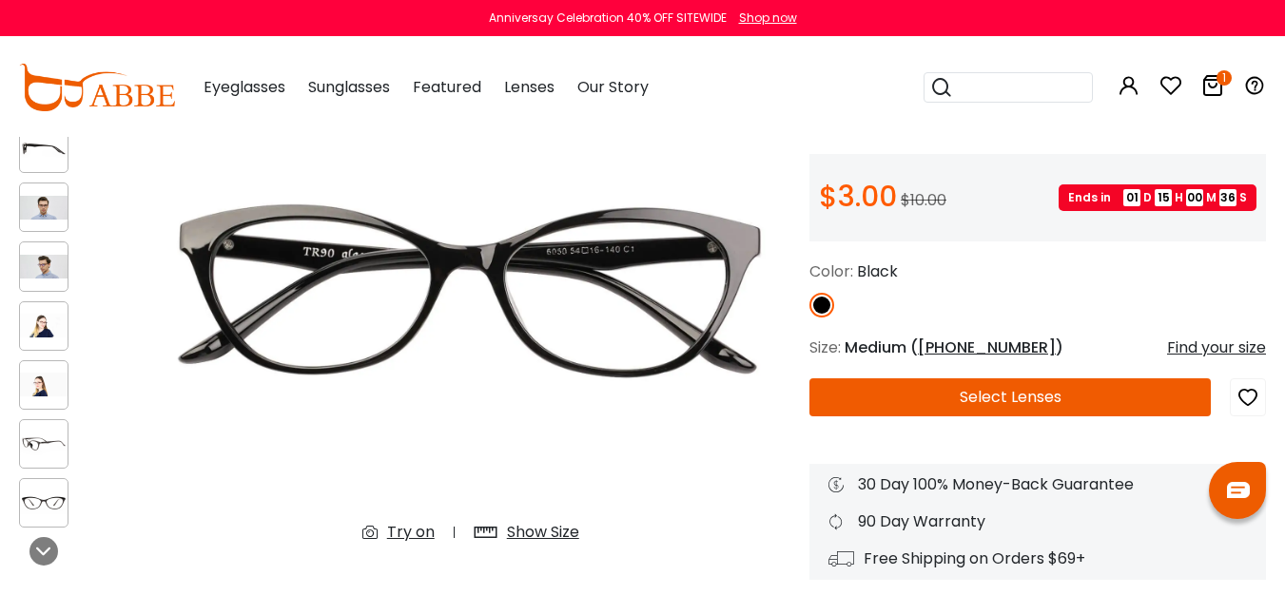
scroll to position [0, 0]
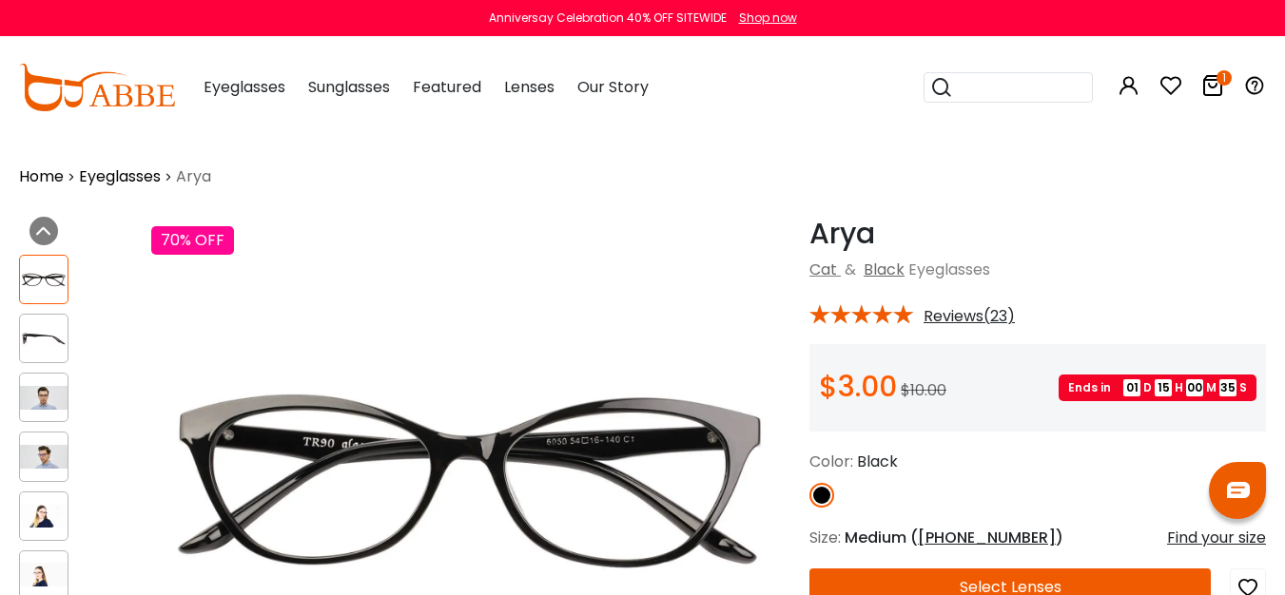
click at [43, 393] on img at bounding box center [44, 398] width 48 height 24
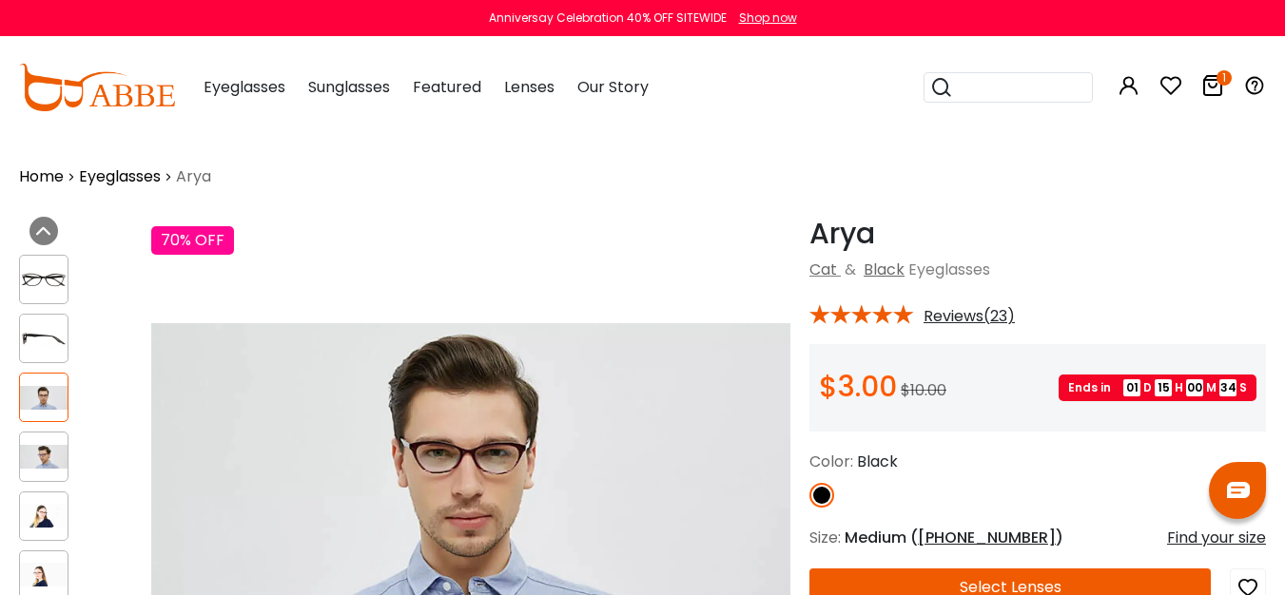
click at [46, 343] on img at bounding box center [44, 339] width 48 height 24
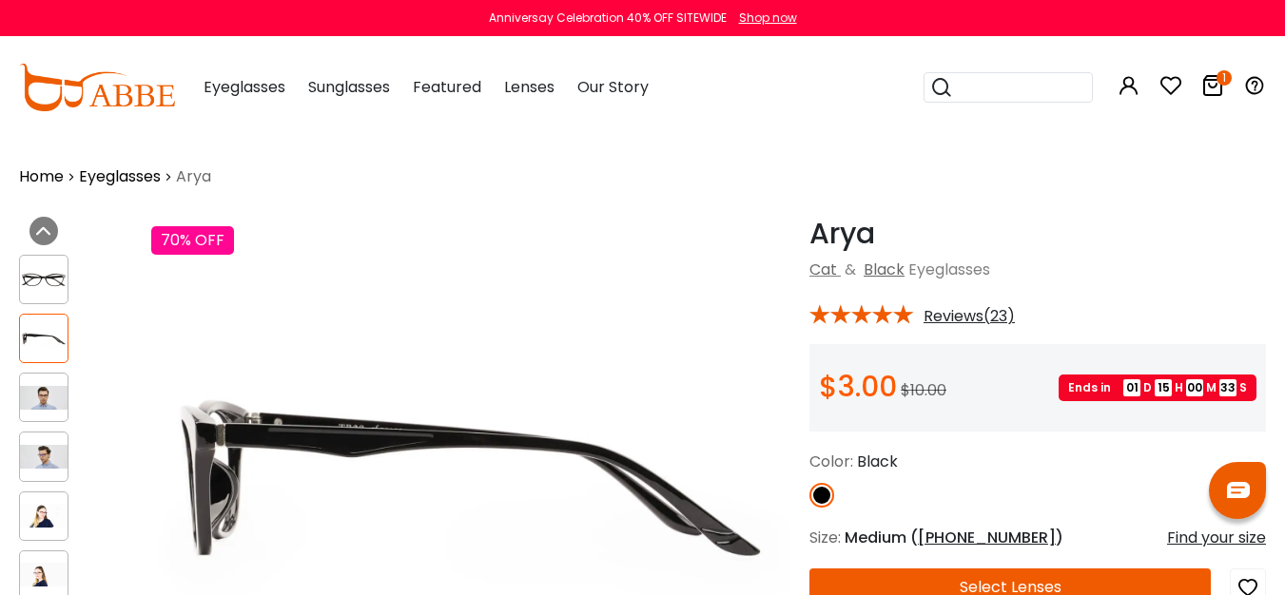
click at [41, 443] on div at bounding box center [43, 456] width 49 height 49
click at [43, 514] on img at bounding box center [44, 516] width 48 height 24
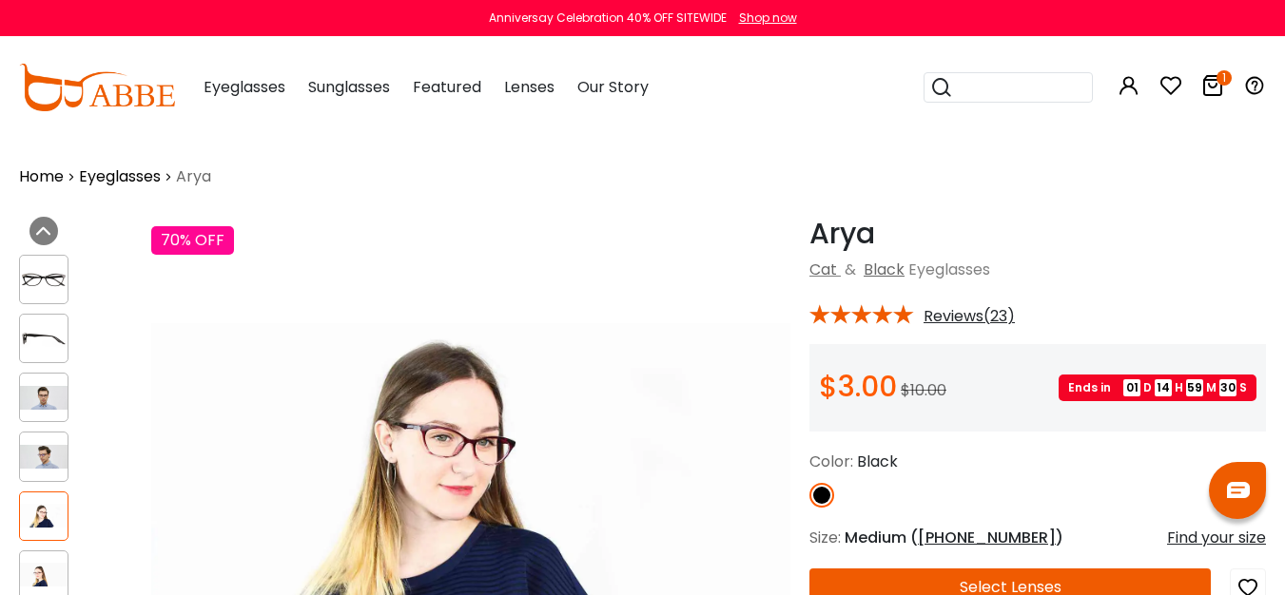
click at [1002, 91] on input "search" at bounding box center [1019, 87] width 133 height 29
